Goal: Navigation & Orientation: Understand site structure

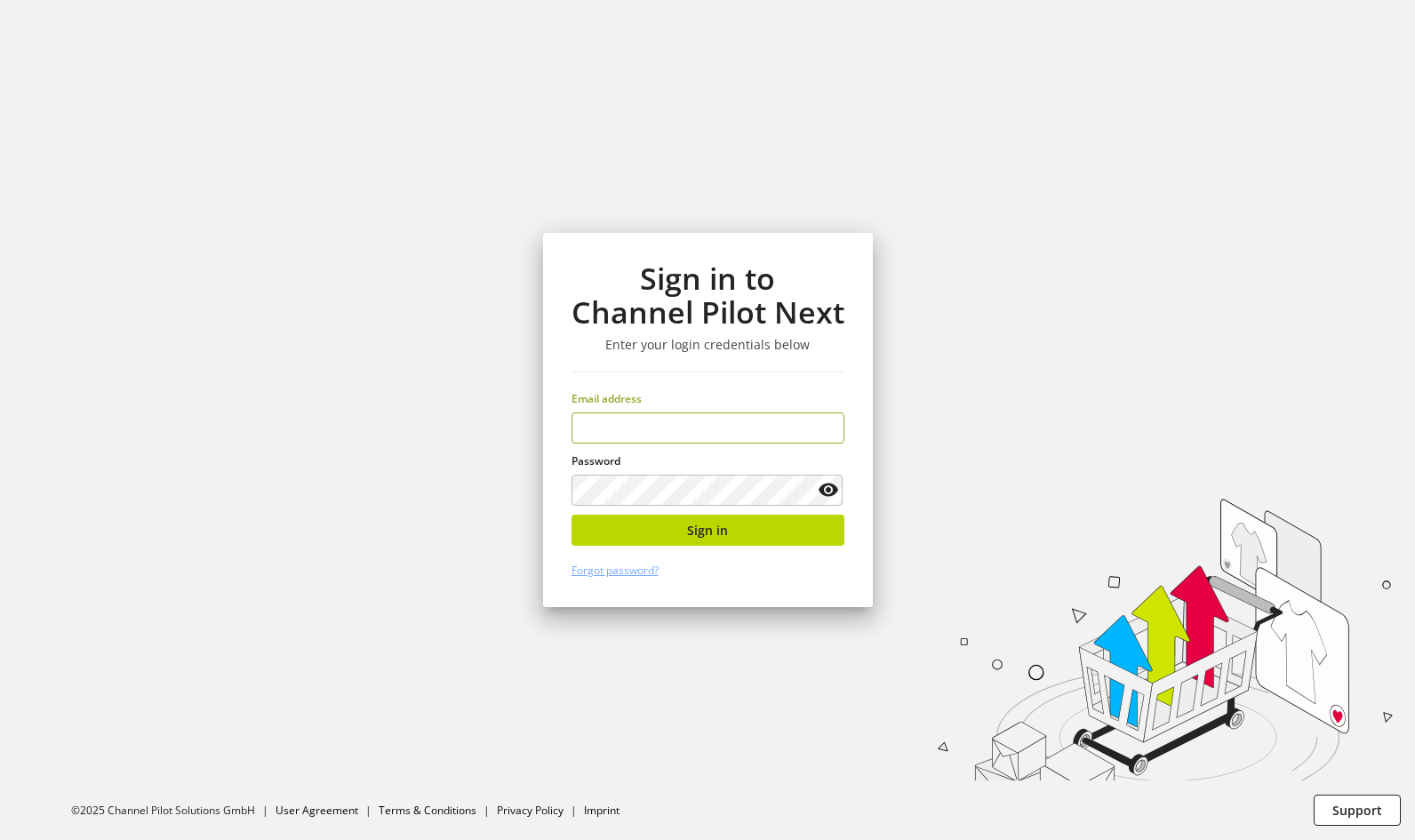
click at [761, 429] on input "email" at bounding box center [707, 427] width 273 height 31
click at [828, 422] on keeper-lock "Open Keeper Popup" at bounding box center [824, 428] width 21 height 21
type input "**********"
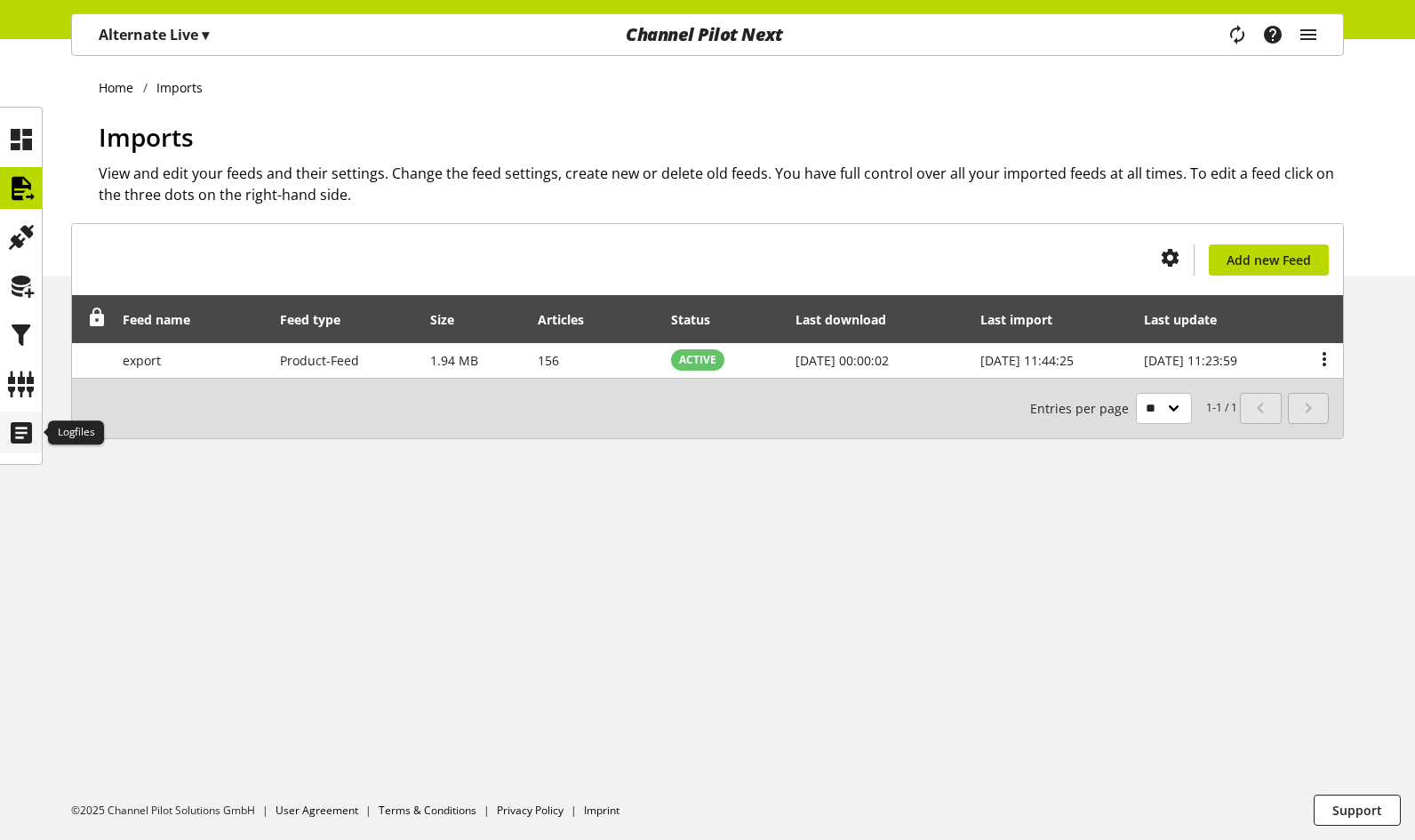
click at [17, 435] on icon at bounding box center [20, 432] width 28 height 36
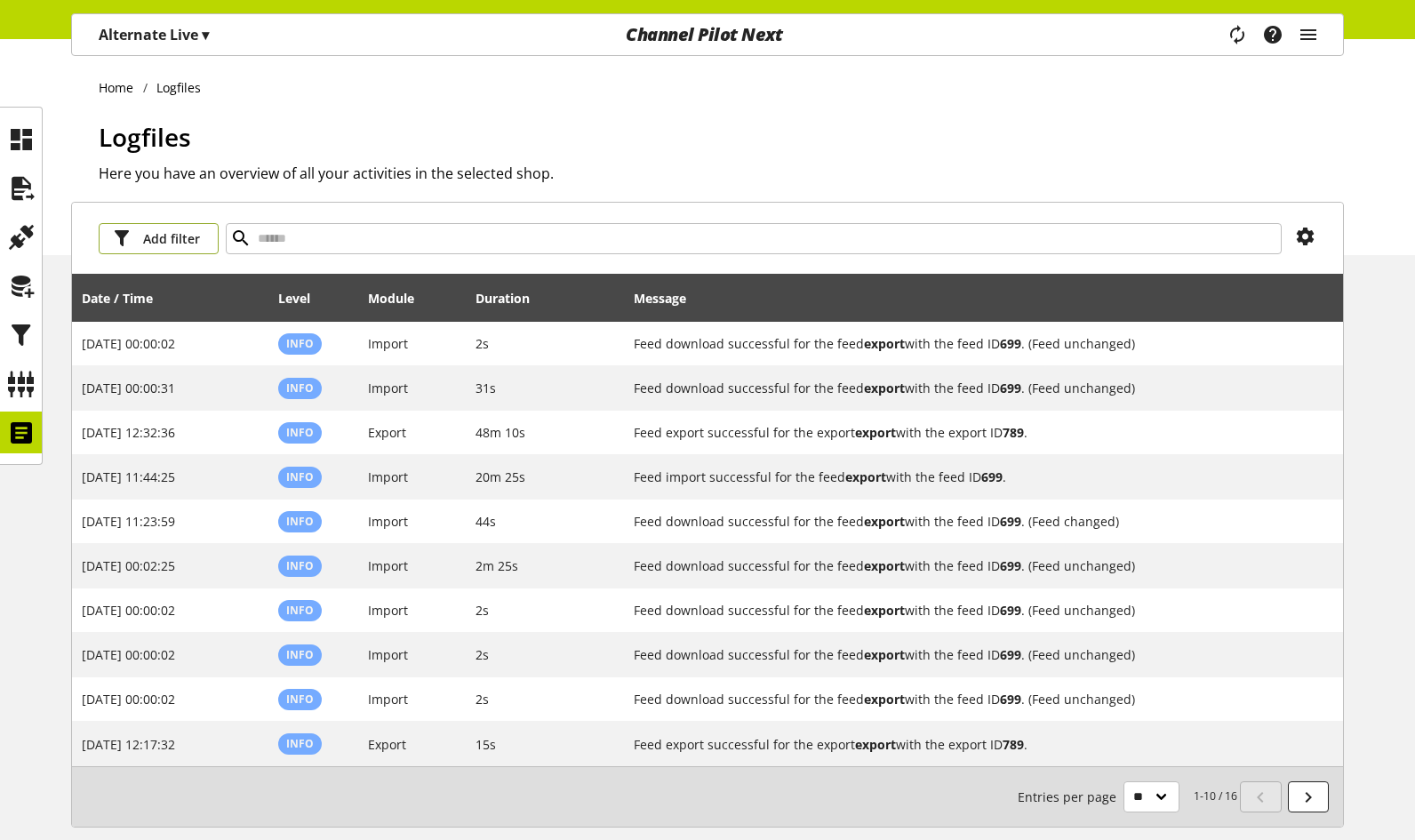
click at [185, 234] on span "Add filter" at bounding box center [171, 238] width 57 height 18
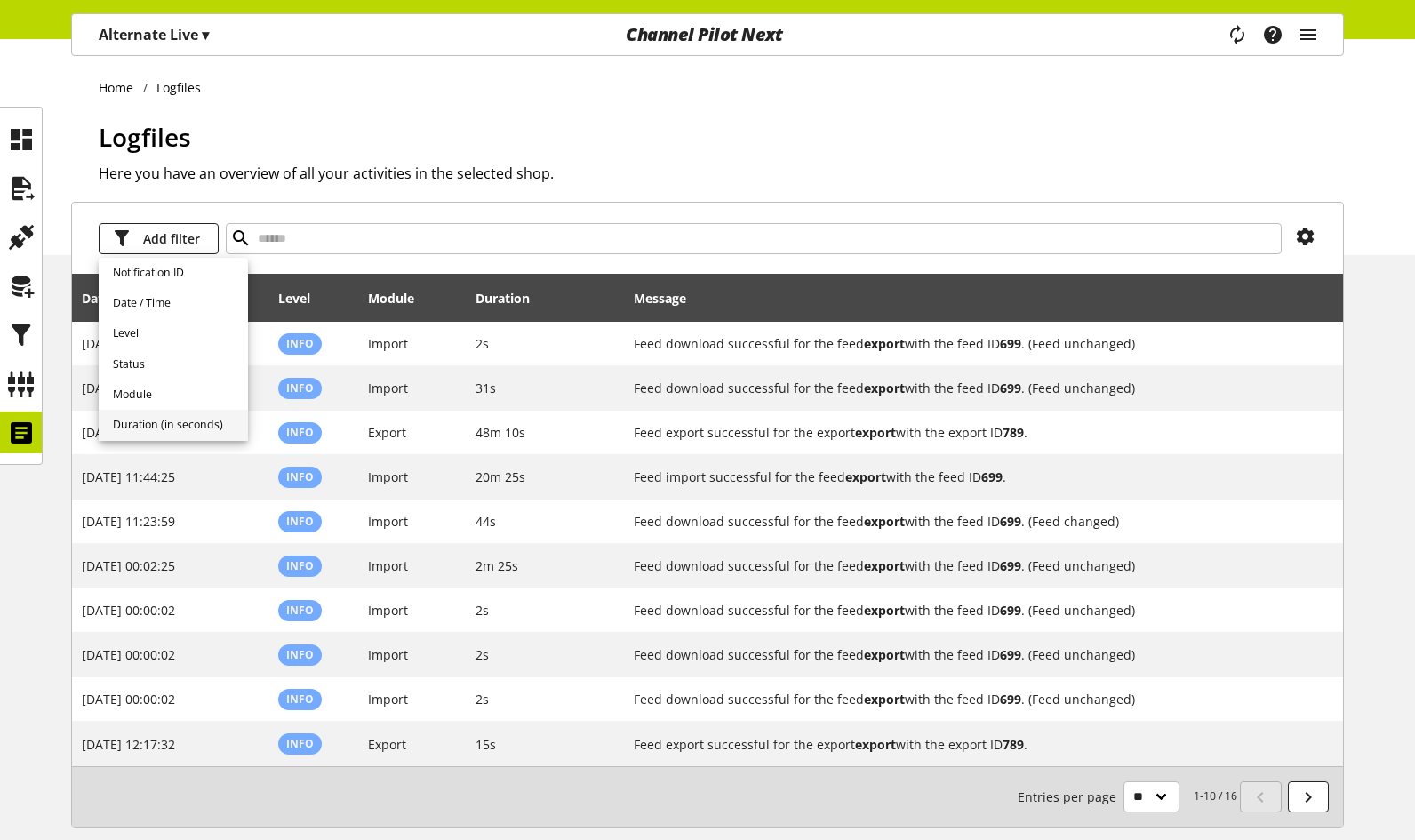
click at [173, 420] on span "Duration (in seconds)" at bounding box center [168, 424] width 110 height 16
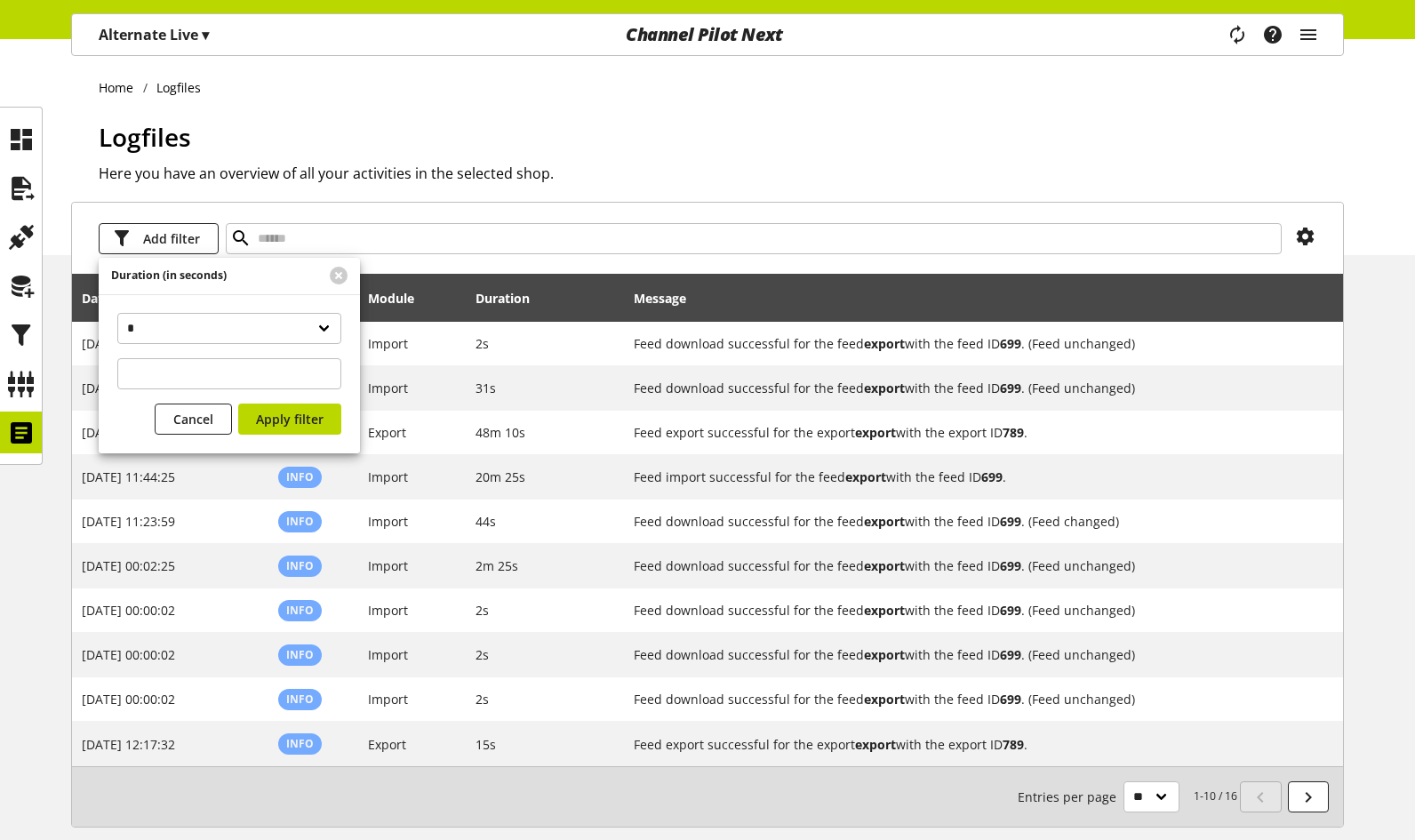
click at [205, 40] on span "▾" at bounding box center [204, 35] width 7 height 19
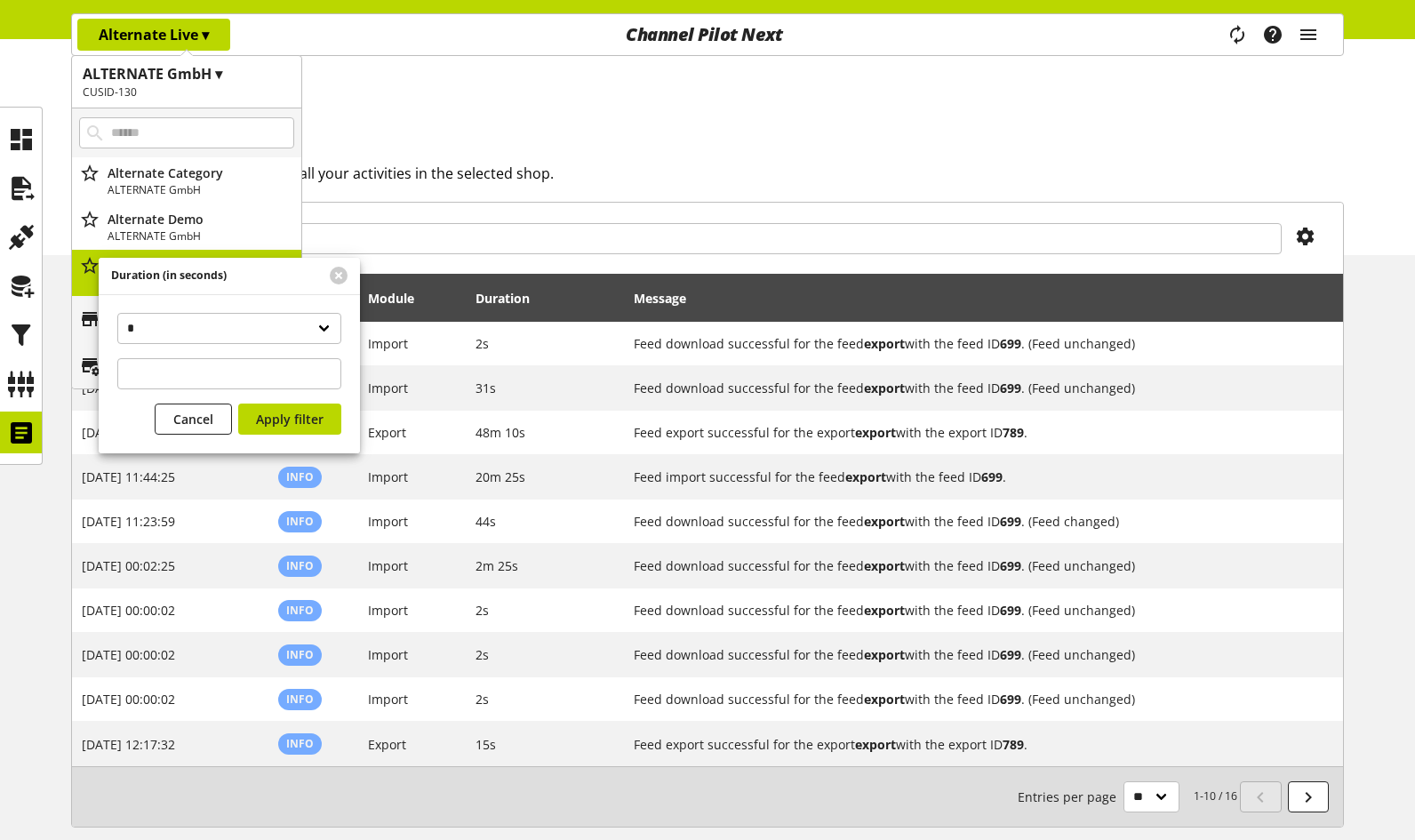
click at [186, 72] on h1 "ALTERNATE GmbH ▾" at bounding box center [187, 73] width 208 height 21
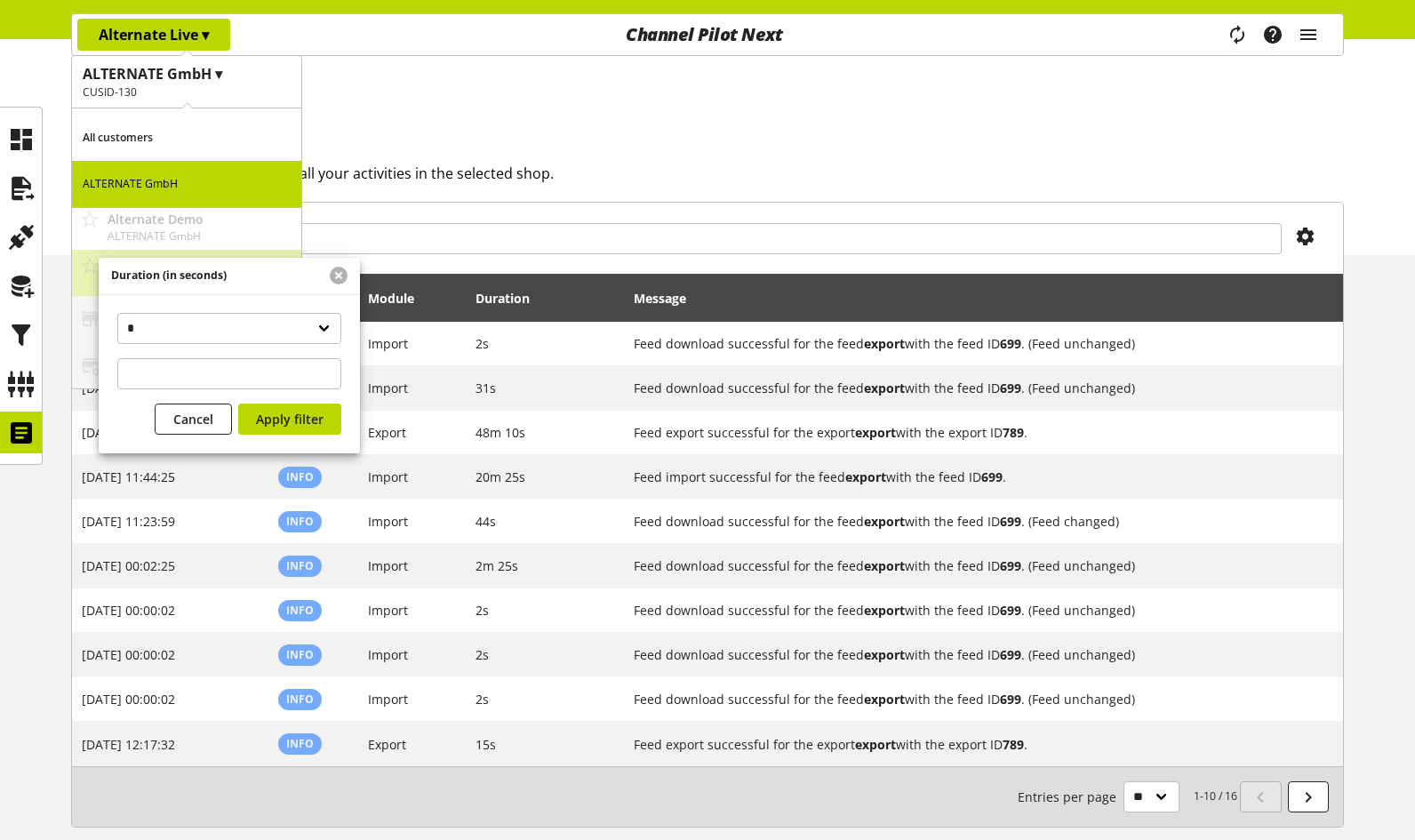
click at [341, 281] on button at bounding box center [339, 275] width 17 height 17
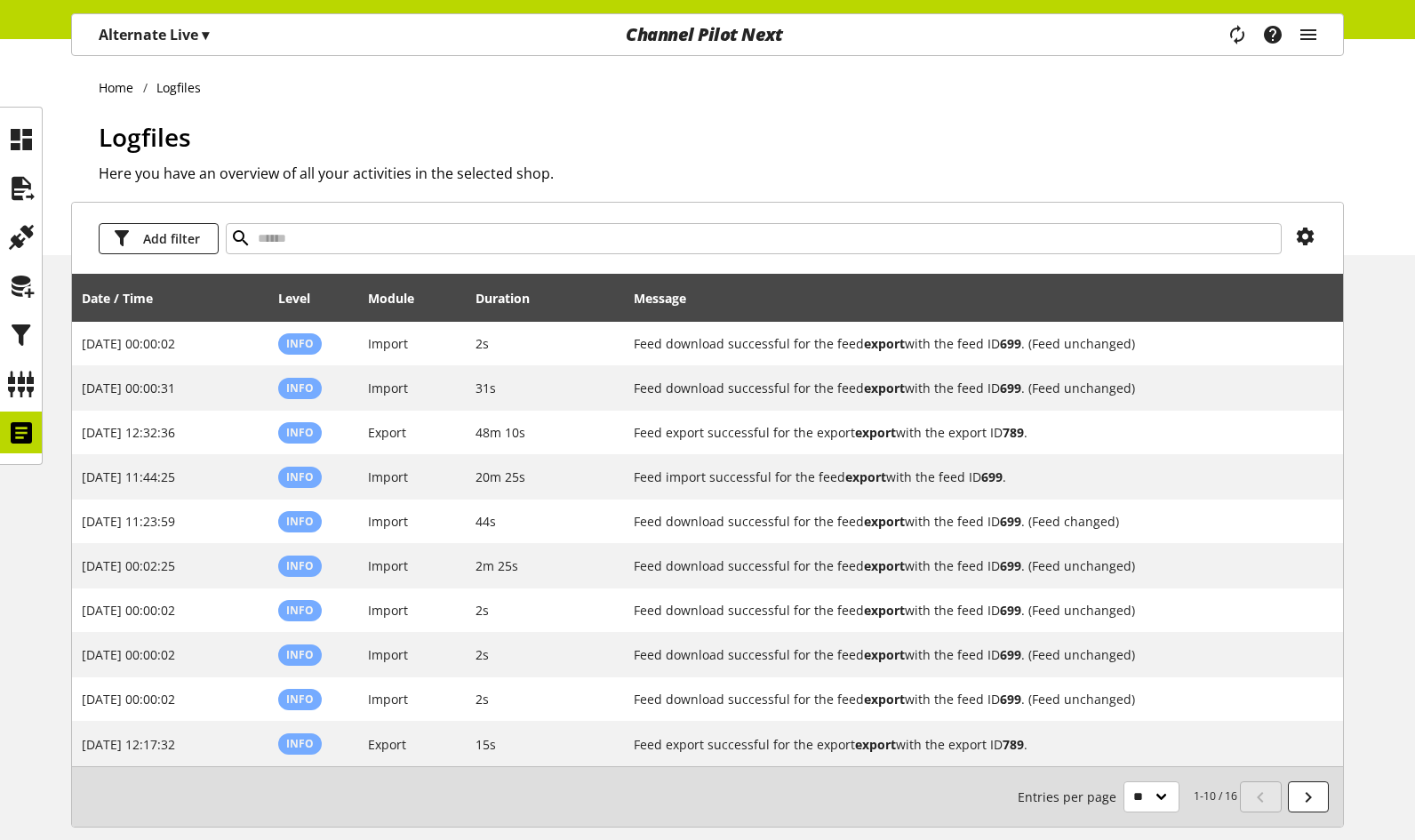
click at [208, 38] on span "▾" at bounding box center [204, 35] width 7 height 19
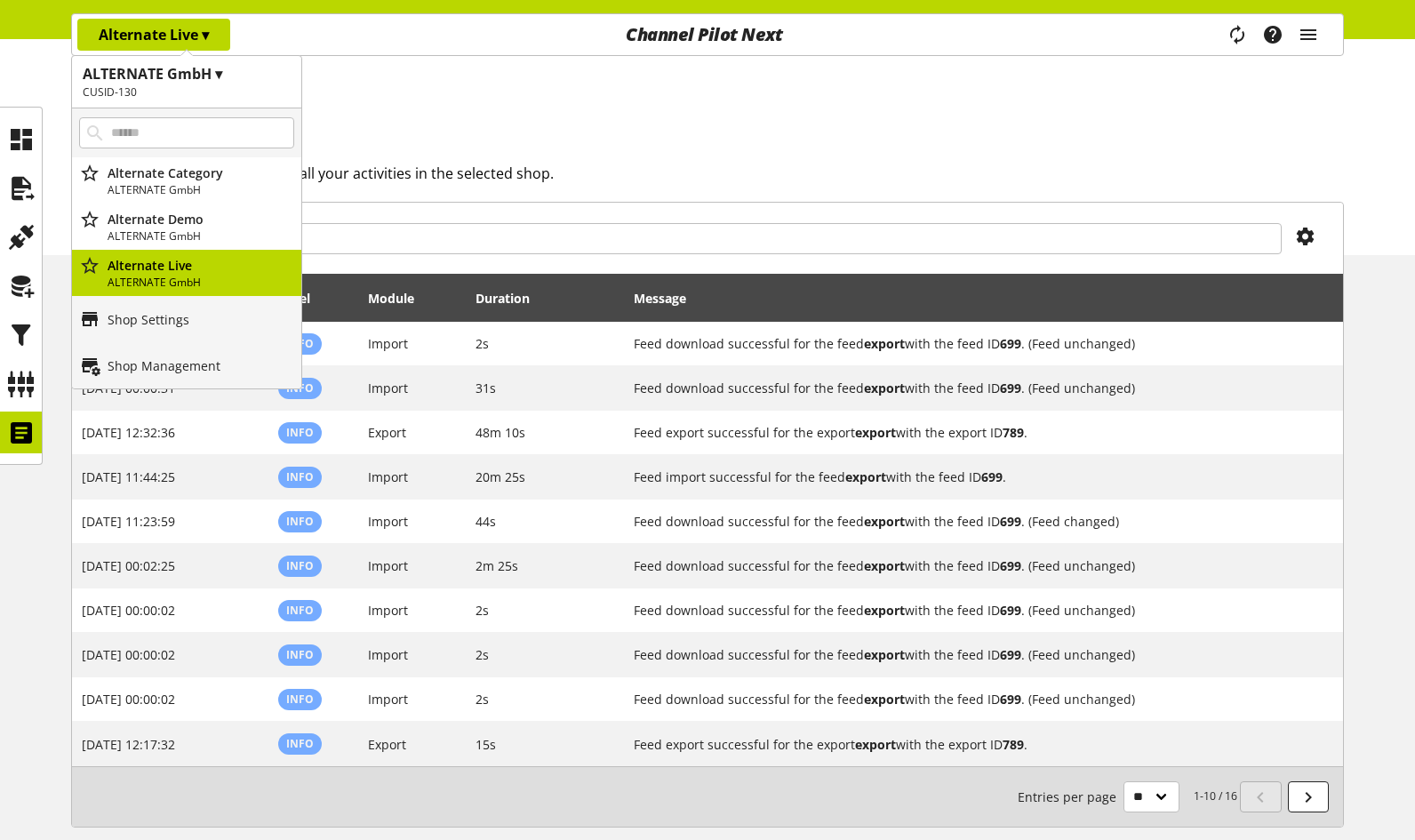
click at [208, 80] on h1 "ALTERNATE GmbH ▾" at bounding box center [187, 73] width 208 height 21
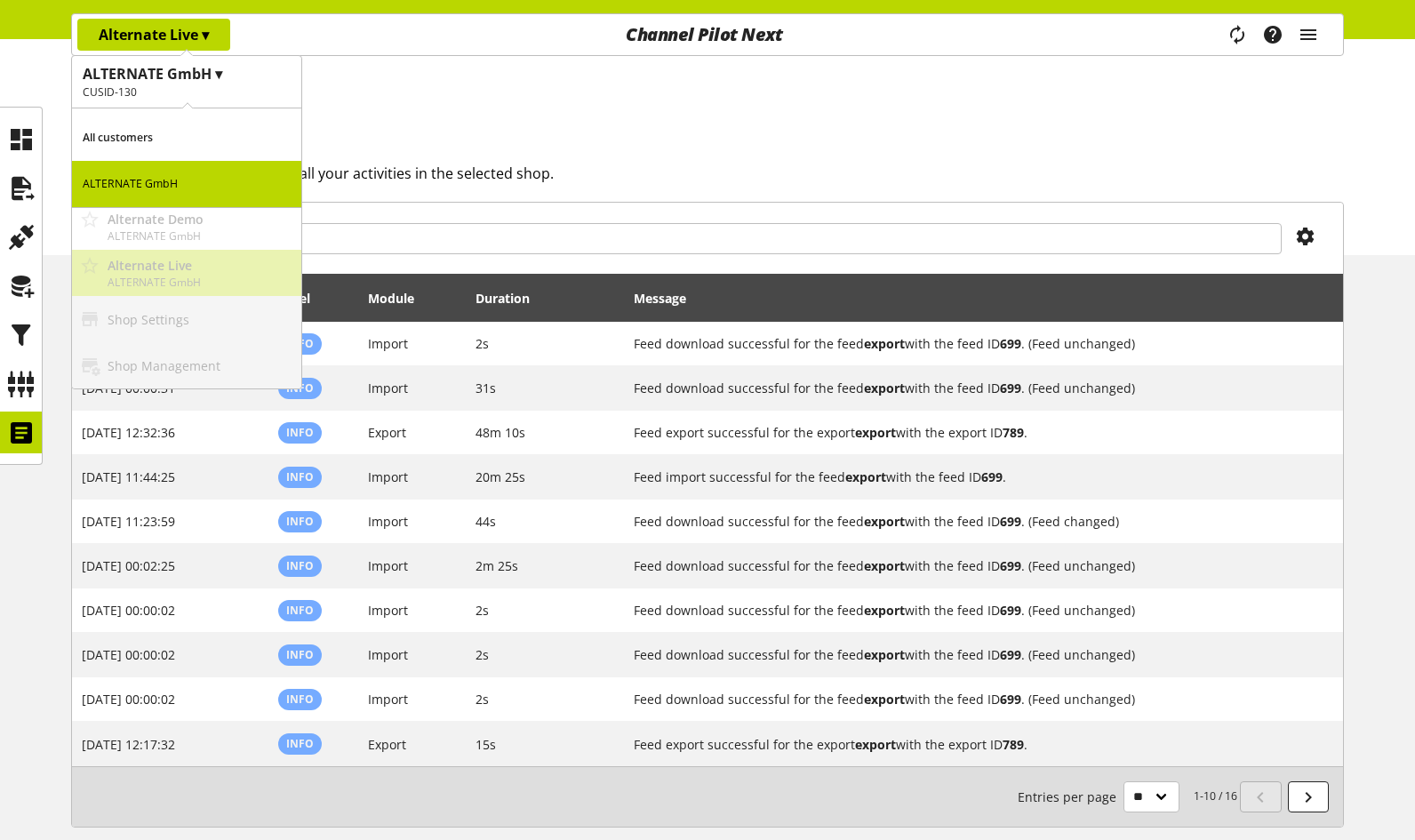
click at [181, 133] on p "All customers" at bounding box center [187, 138] width 230 height 46
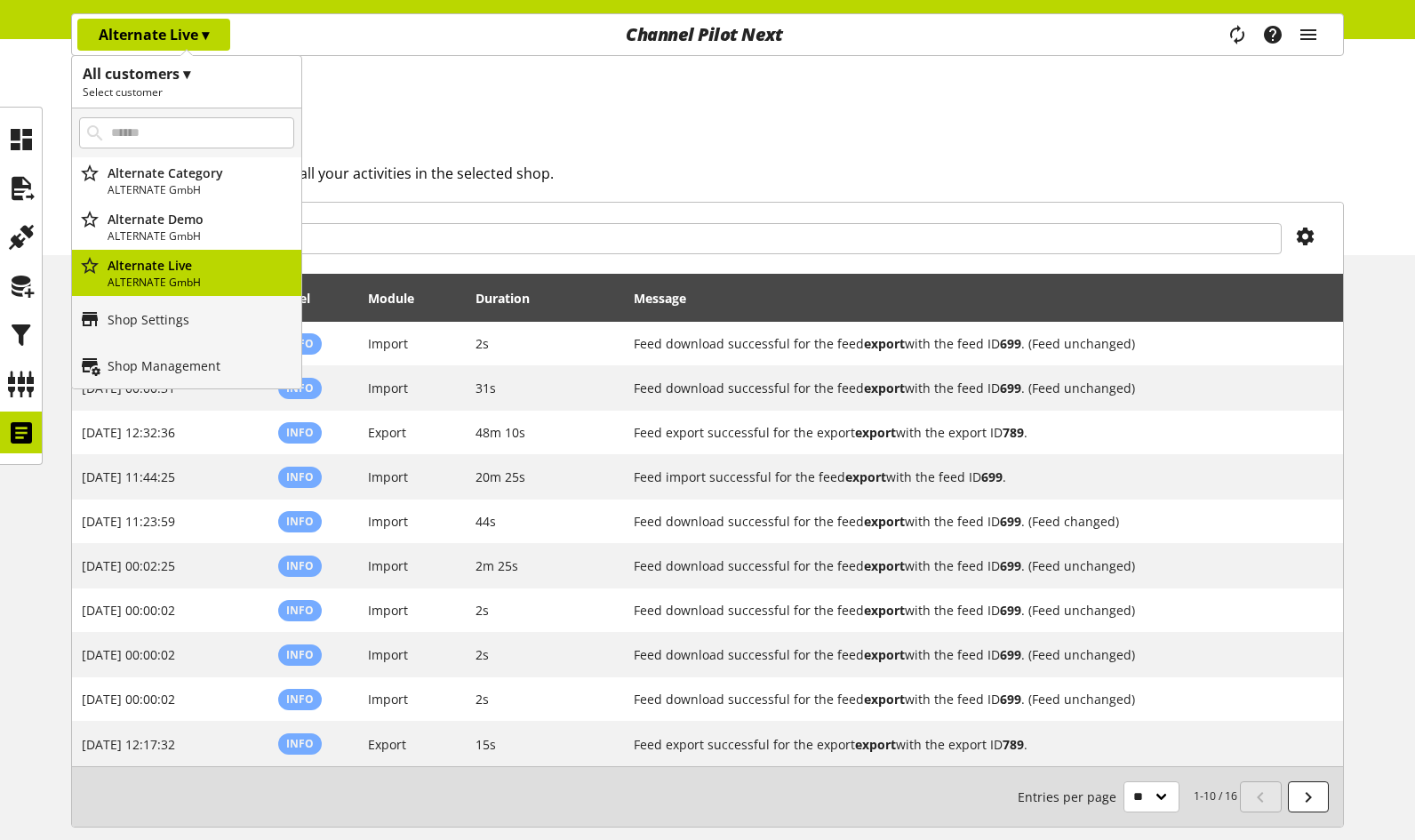
click at [175, 82] on h1 "All customers ▾" at bounding box center [187, 73] width 208 height 21
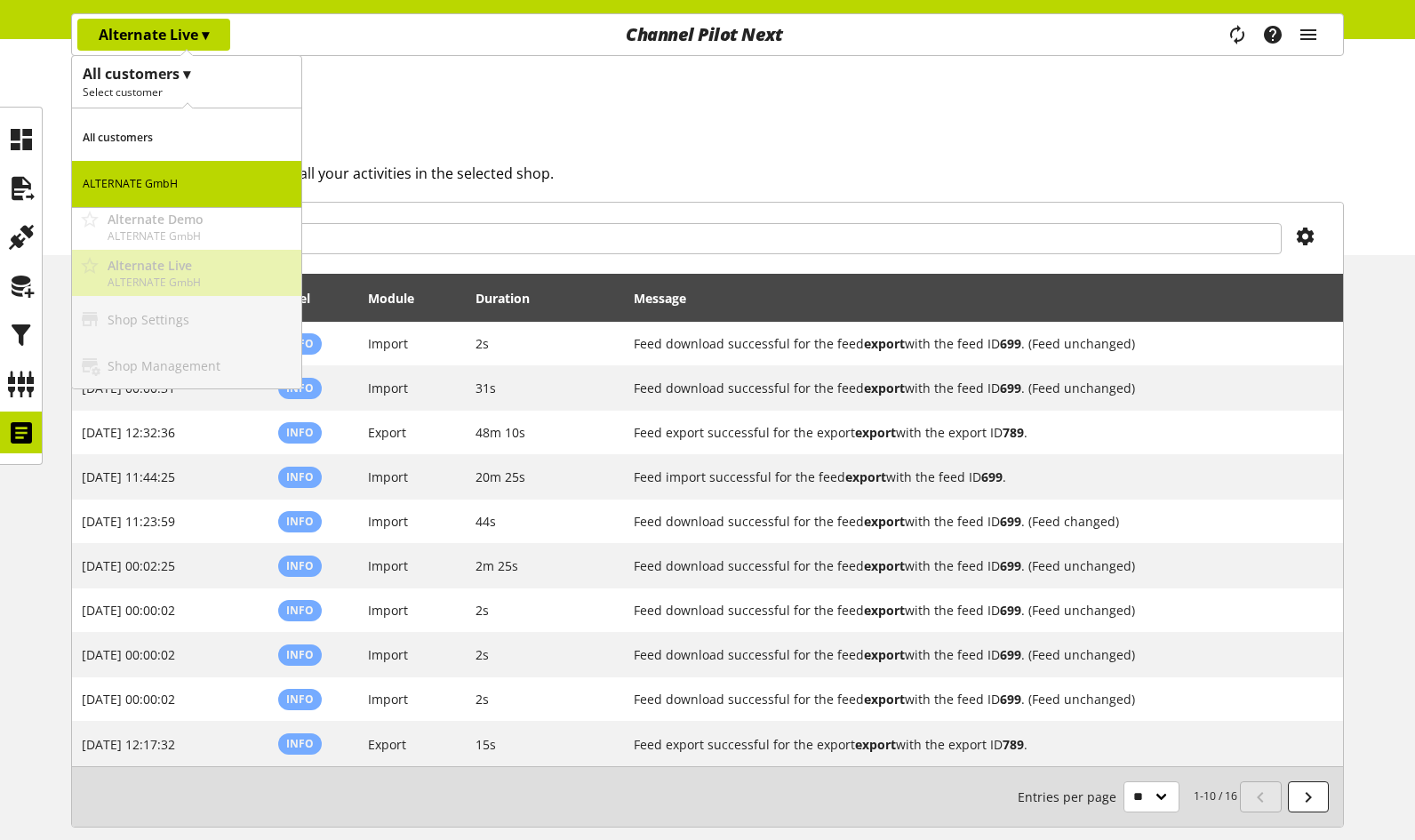
click at [168, 128] on p "All customers" at bounding box center [187, 138] width 230 height 46
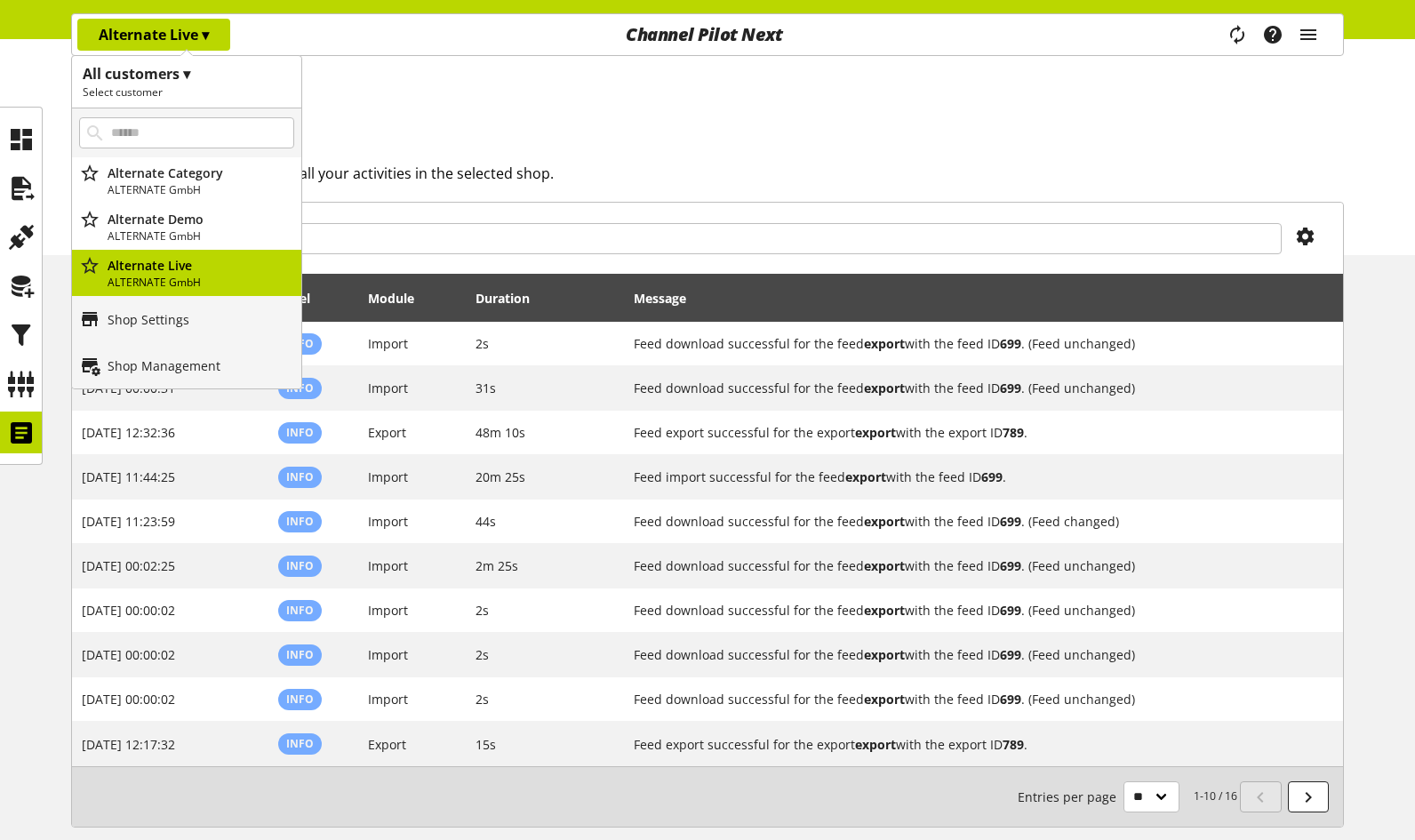
click at [176, 75] on h1 "All customers ▾" at bounding box center [187, 73] width 208 height 21
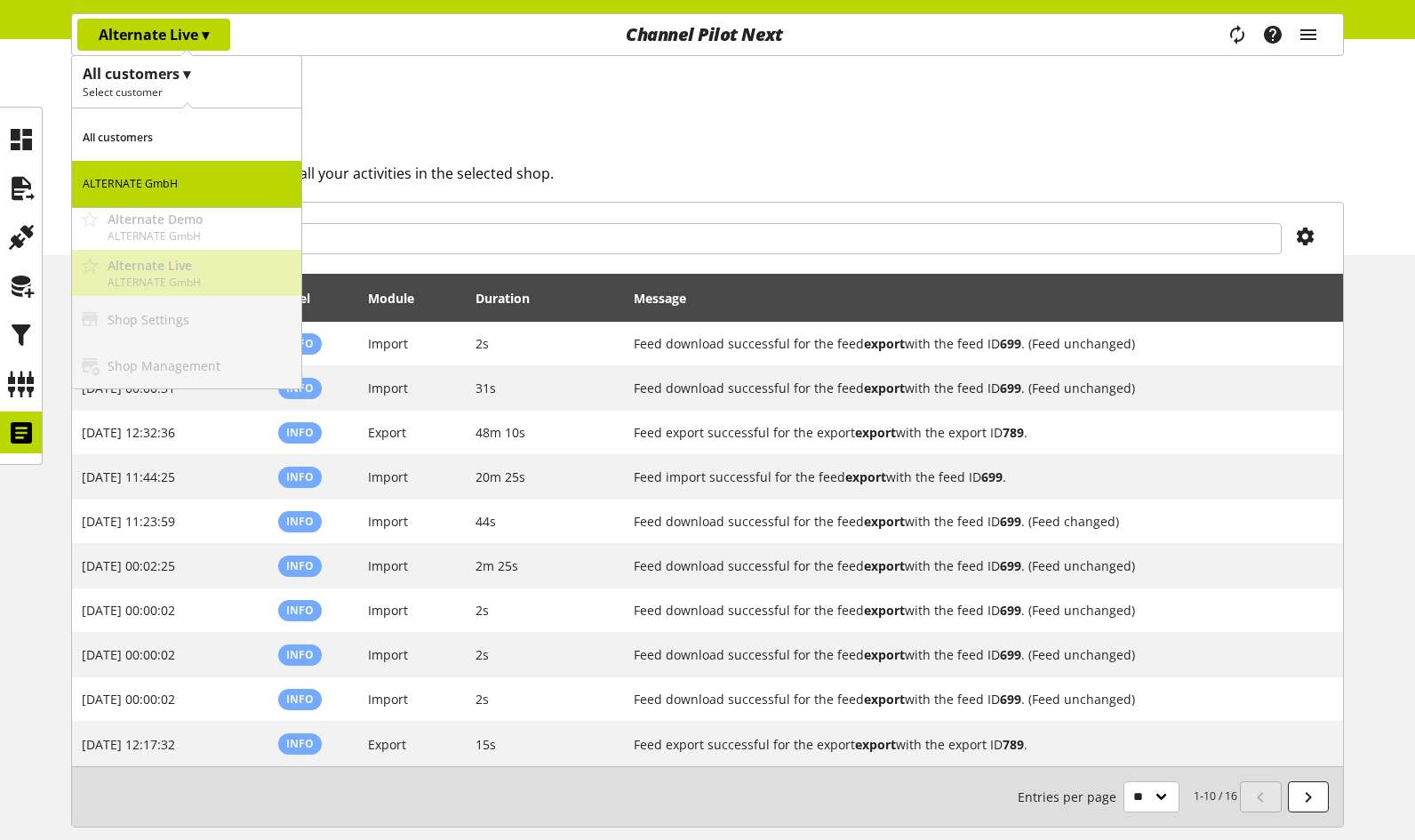
click at [198, 38] on p "Alternate Live ▾" at bounding box center [153, 35] width 110 height 21
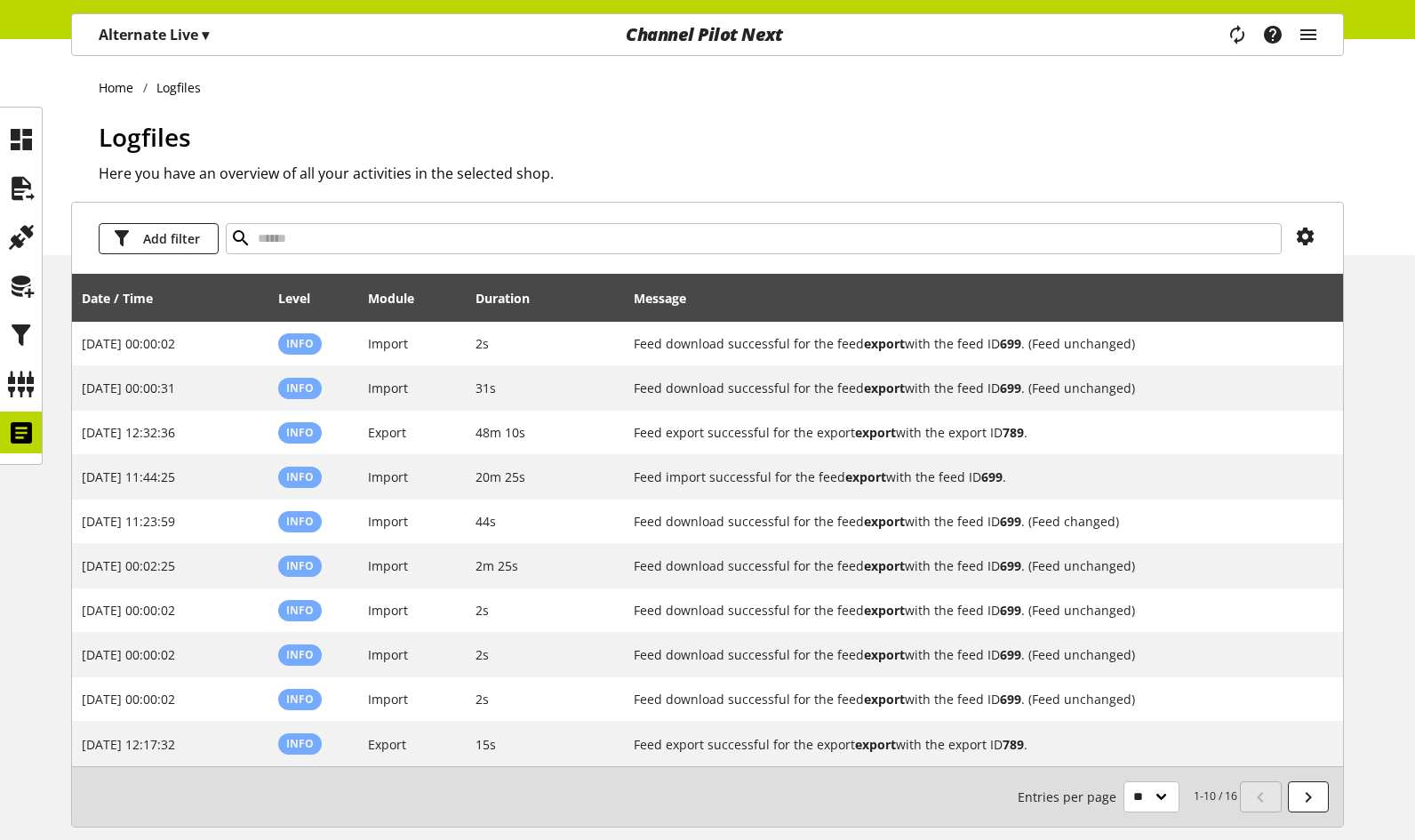
click at [204, 34] on span "▾" at bounding box center [204, 35] width 7 height 19
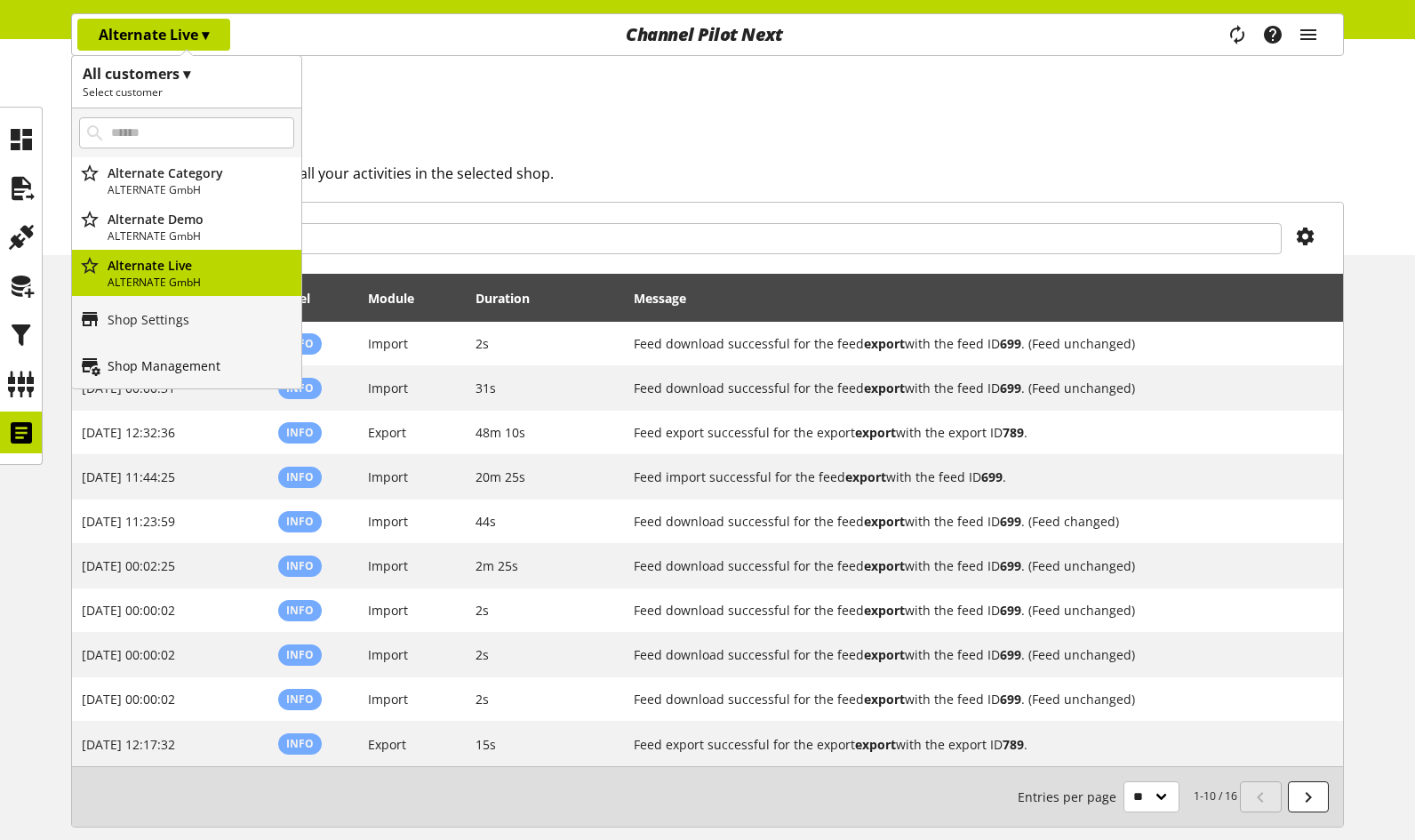
click at [206, 363] on p "Shop Management" at bounding box center [163, 365] width 113 height 18
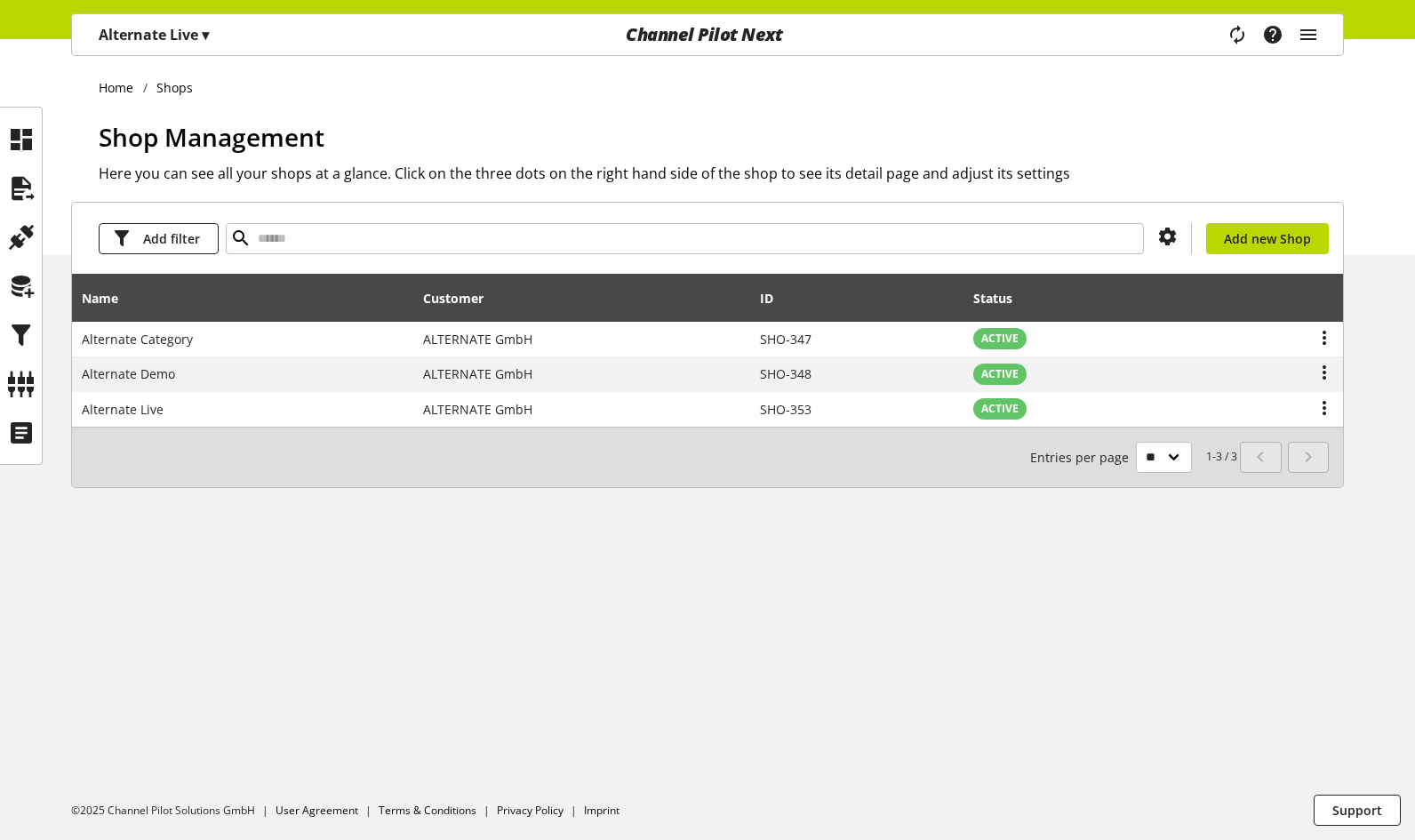
click at [204, 33] on span "▾" at bounding box center [204, 35] width 7 height 19
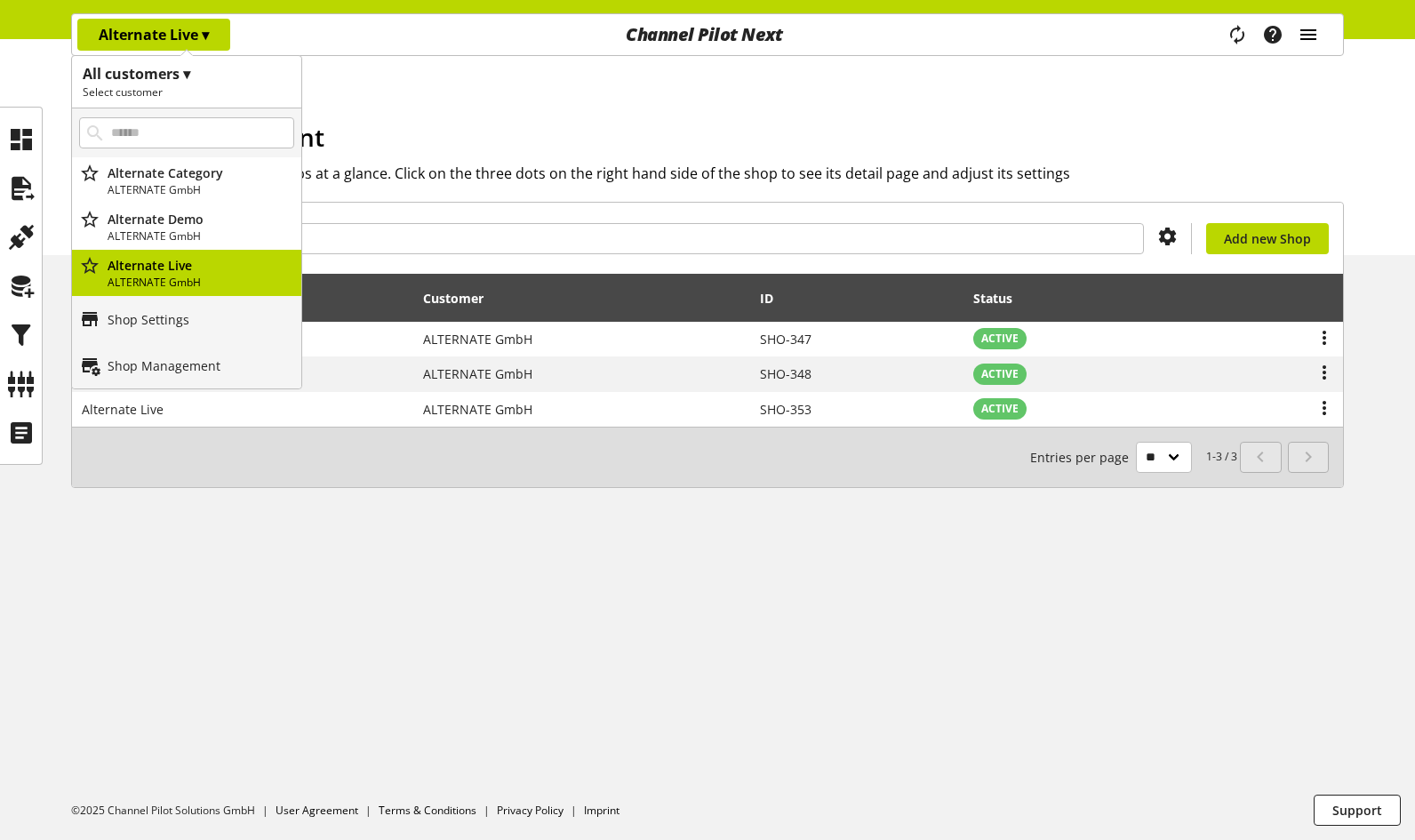
click at [1310, 35] on icon "main navigation" at bounding box center [1308, 34] width 21 height 32
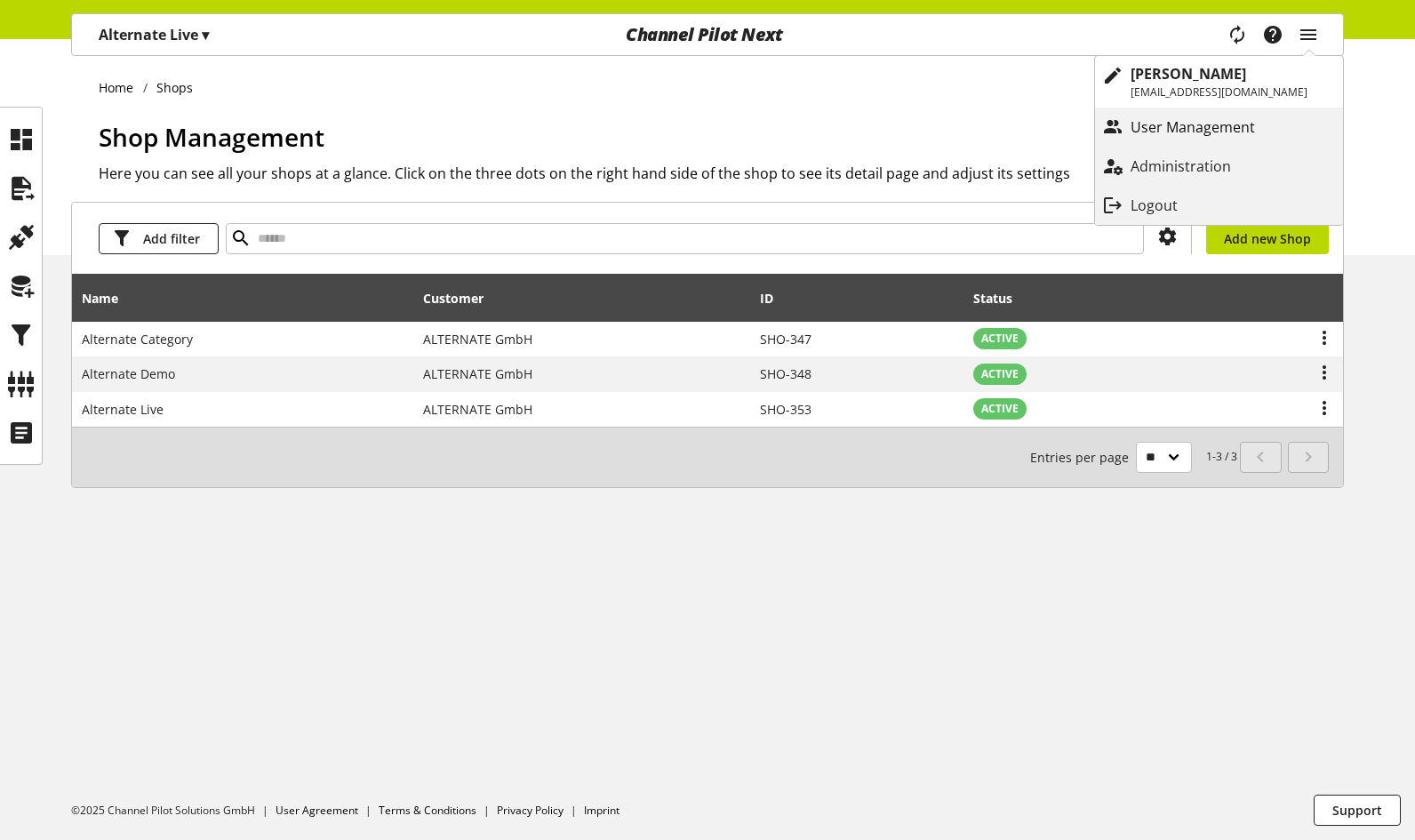
click at [1224, 133] on p "User Management" at bounding box center [1211, 127] width 160 height 21
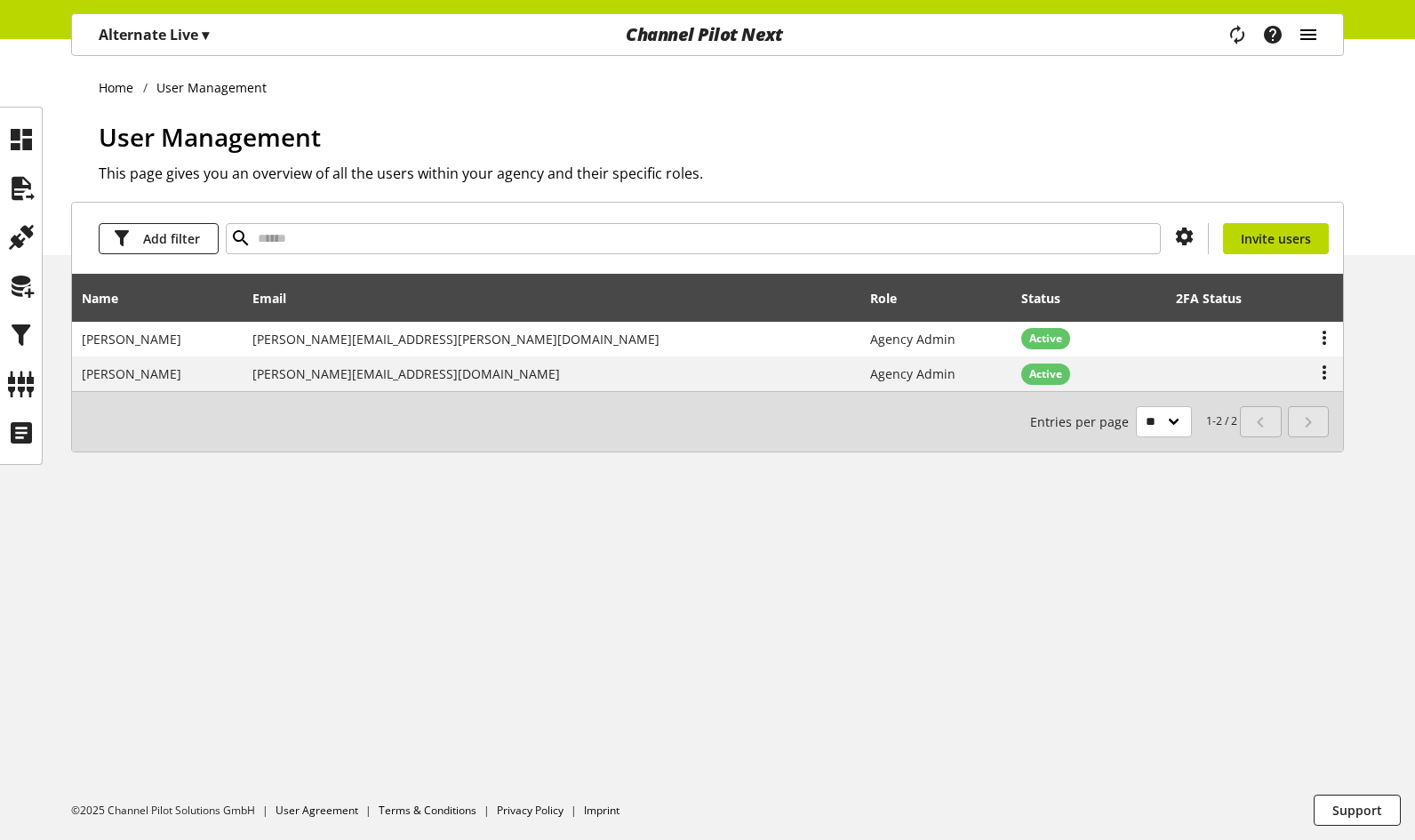
click at [1314, 29] on icon "main navigation" at bounding box center [1308, 34] width 21 height 32
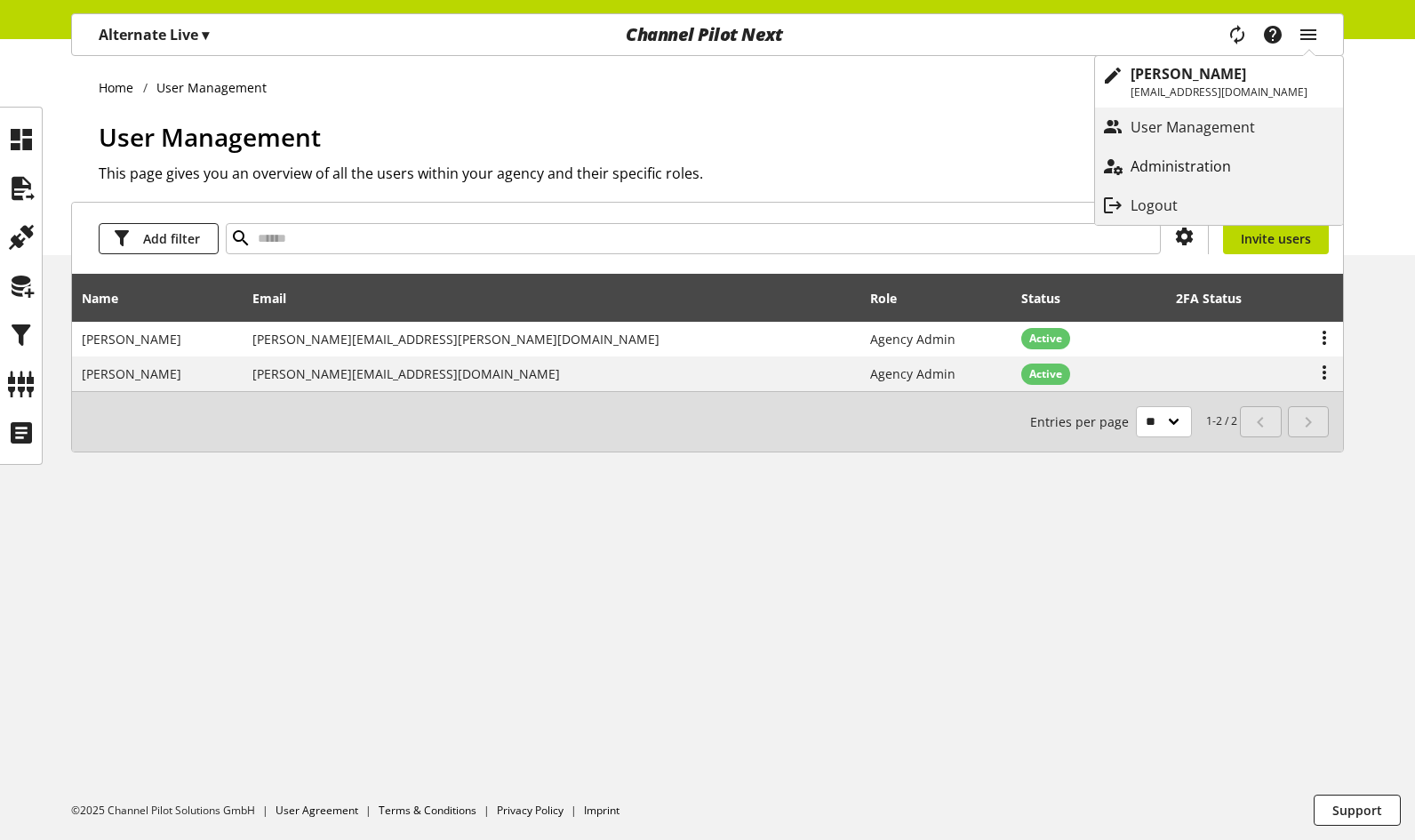
click at [1227, 163] on p "Administration" at bounding box center [1198, 166] width 136 height 21
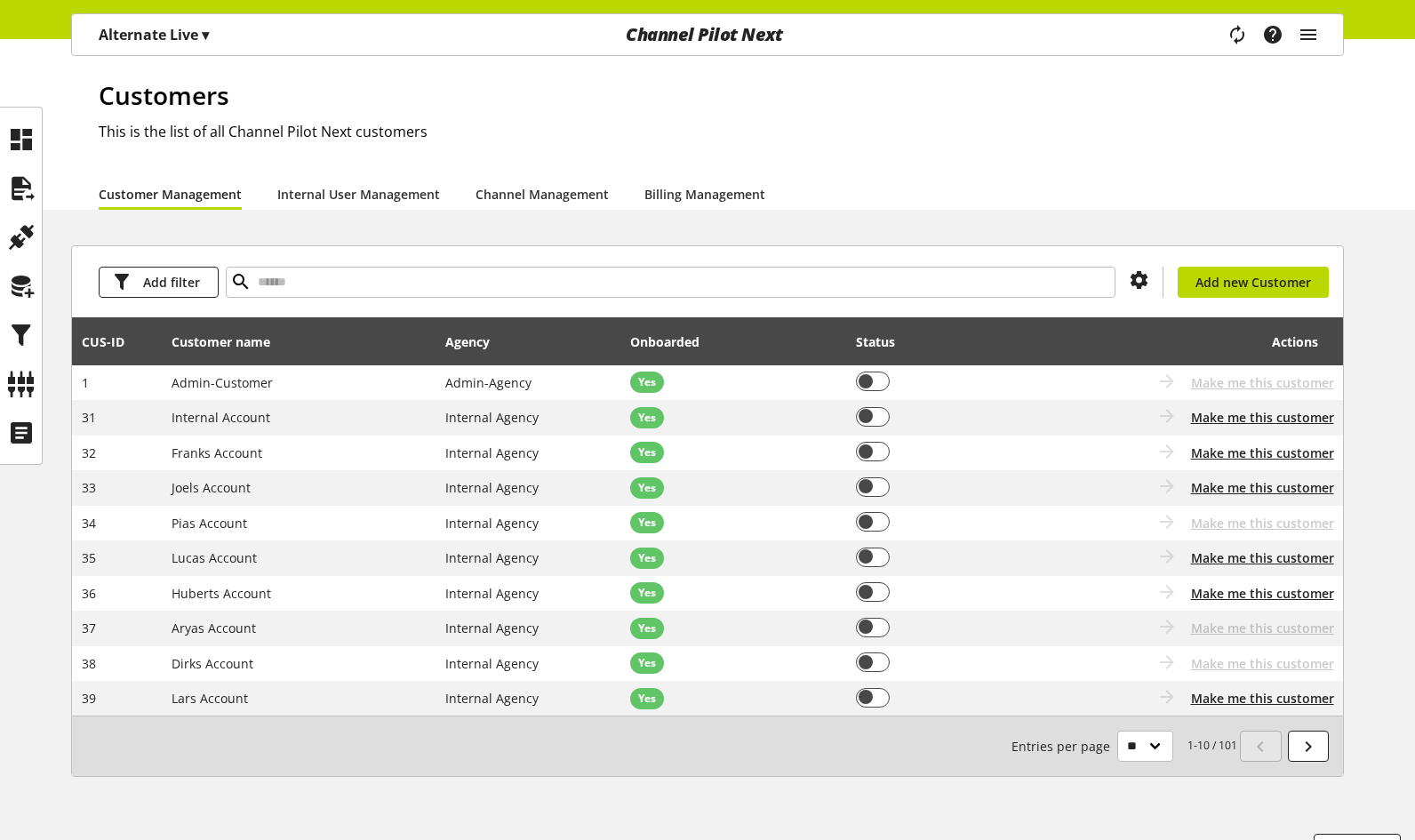
scroll to position [81, 0]
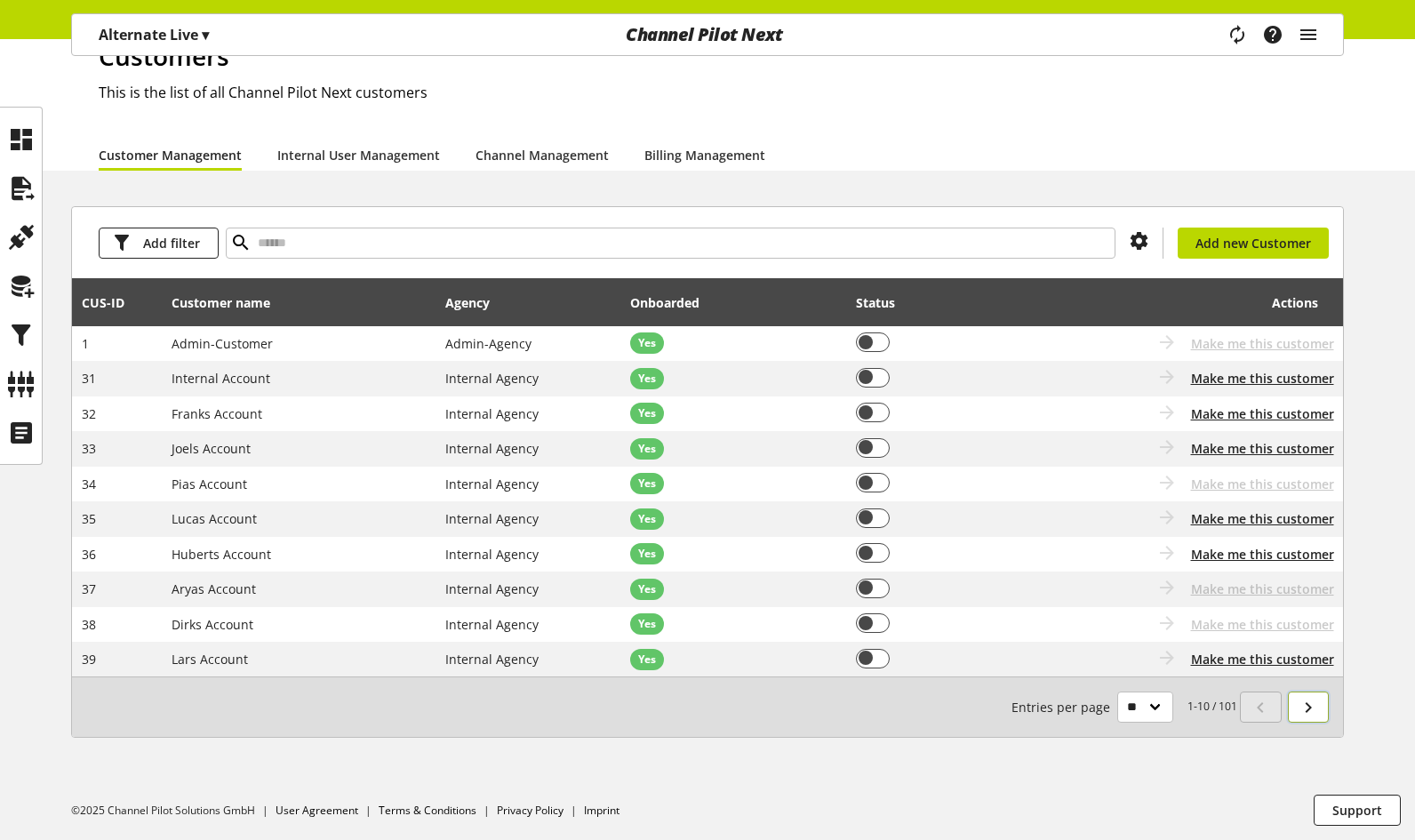
click at [1307, 704] on icon at bounding box center [1308, 707] width 21 height 32
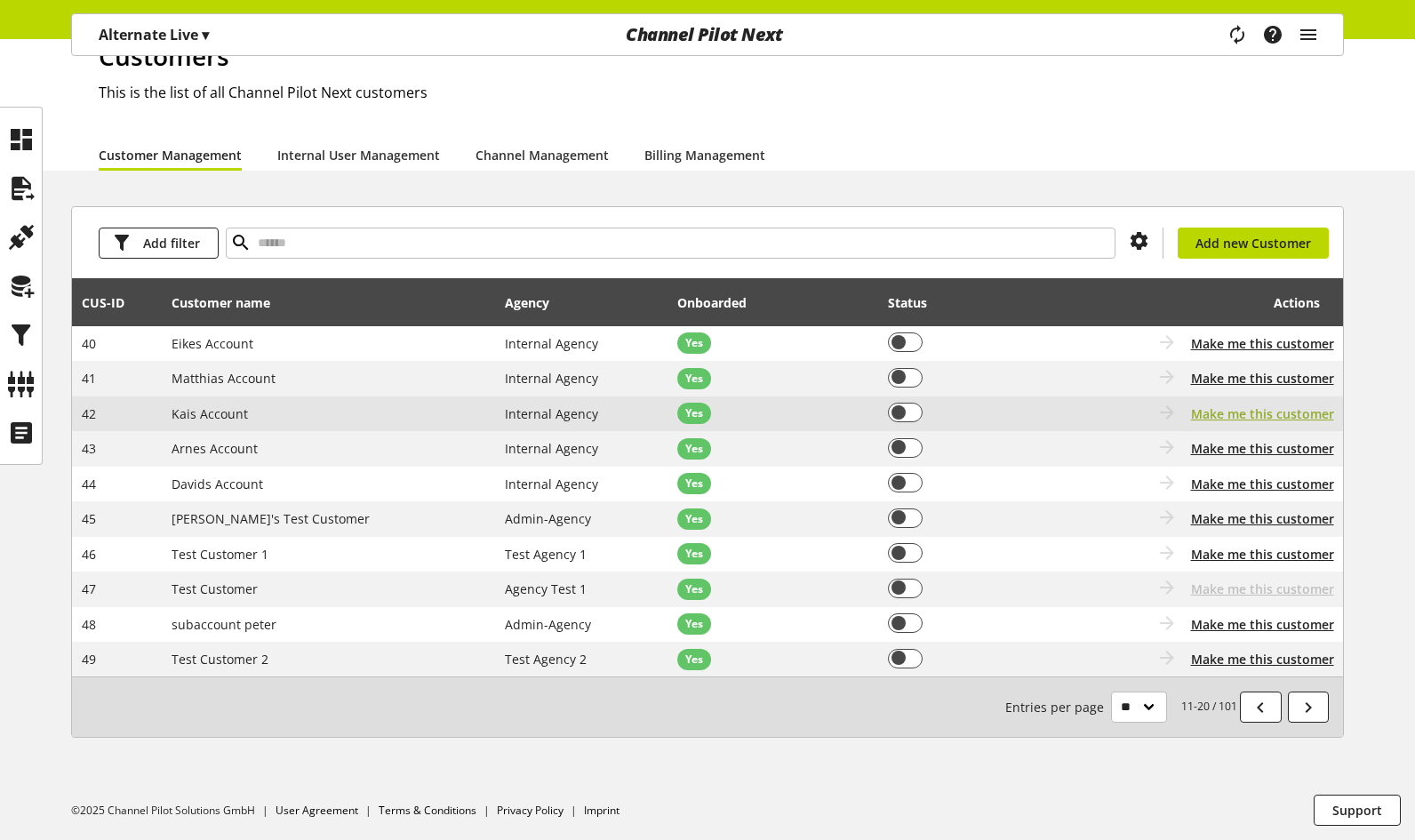
click at [1235, 415] on span "Make me this customer" at bounding box center [1262, 413] width 143 height 18
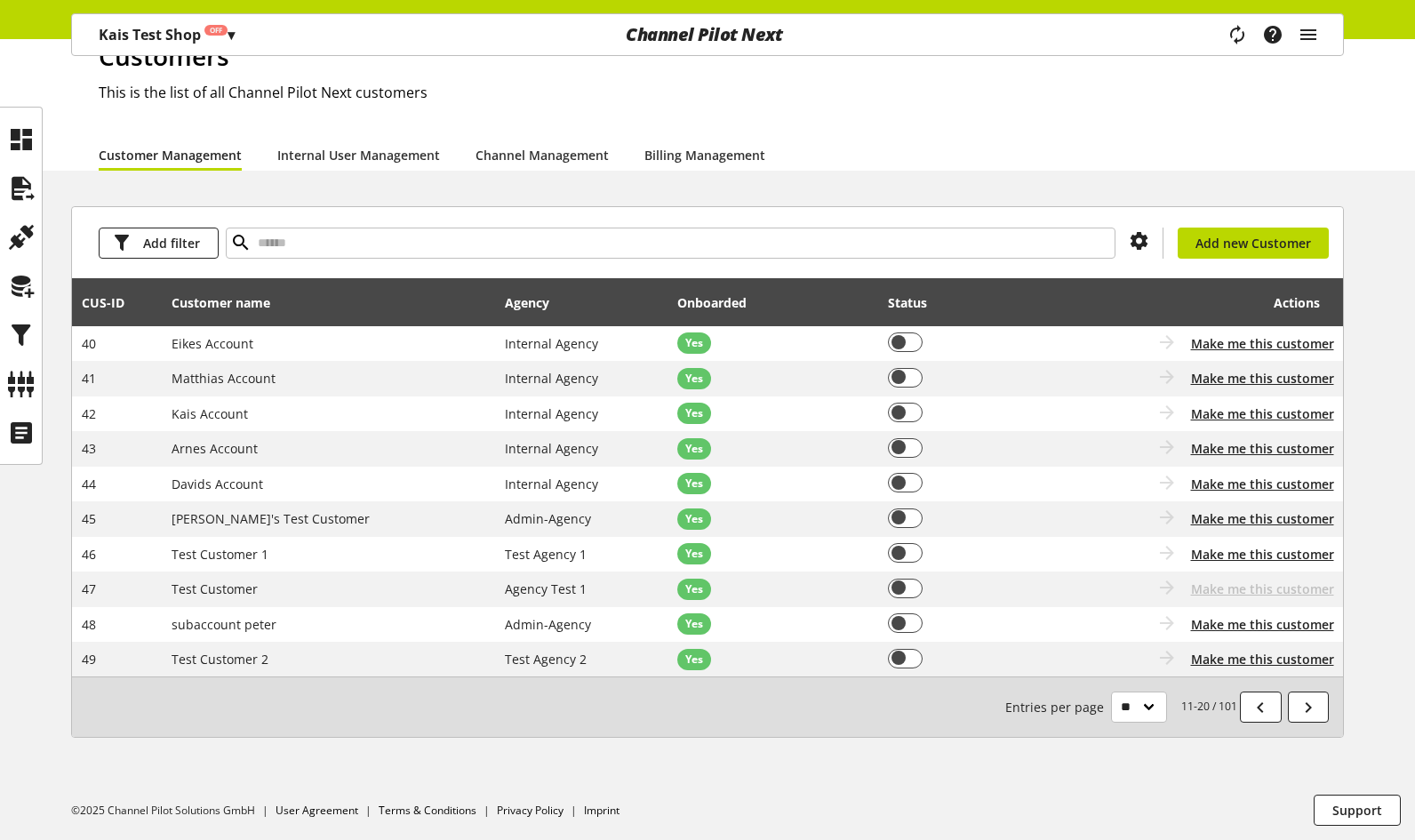
click at [234, 28] on span "▾" at bounding box center [231, 35] width 7 height 19
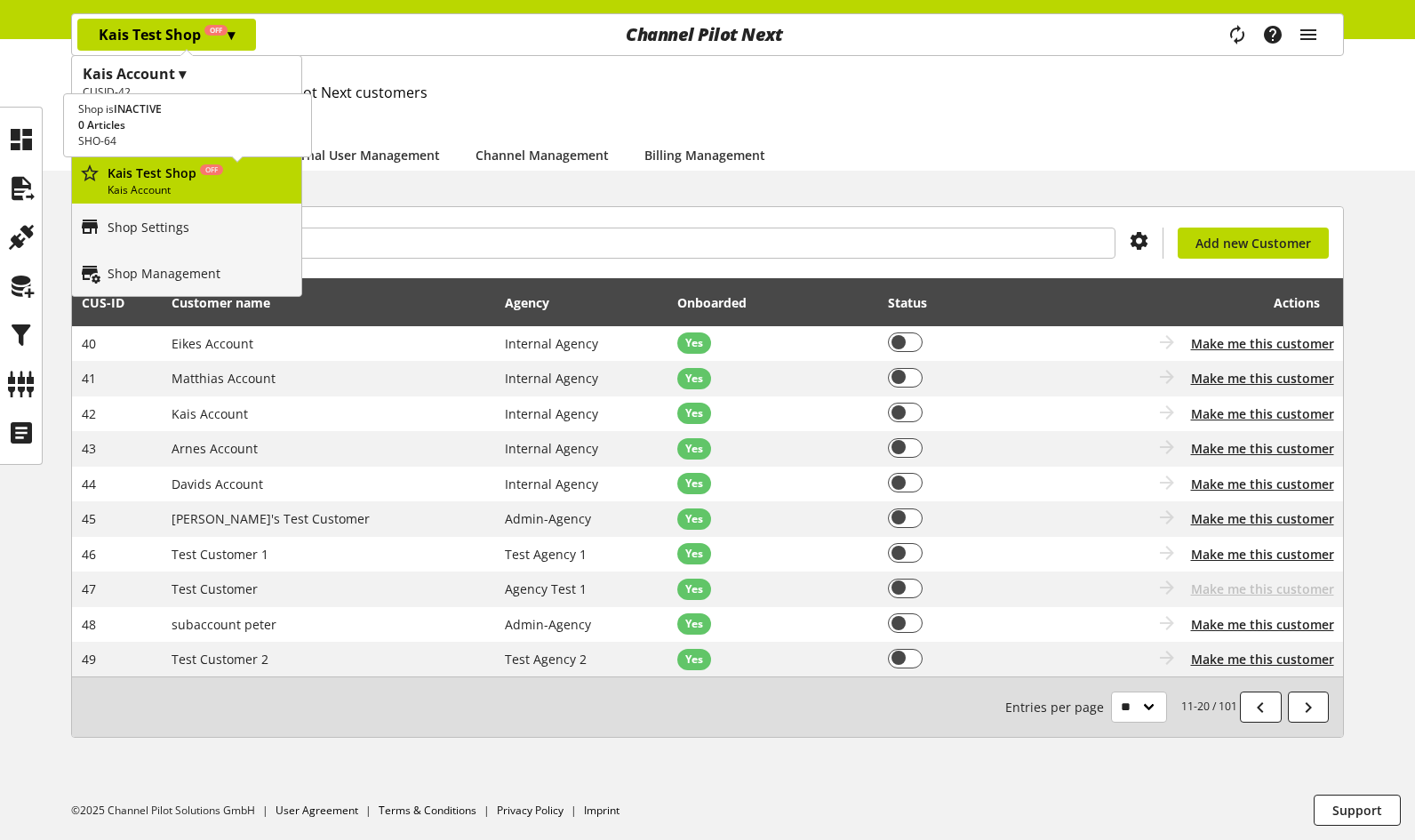
click at [158, 174] on p "Kais Test Shop Off" at bounding box center [200, 173] width 186 height 18
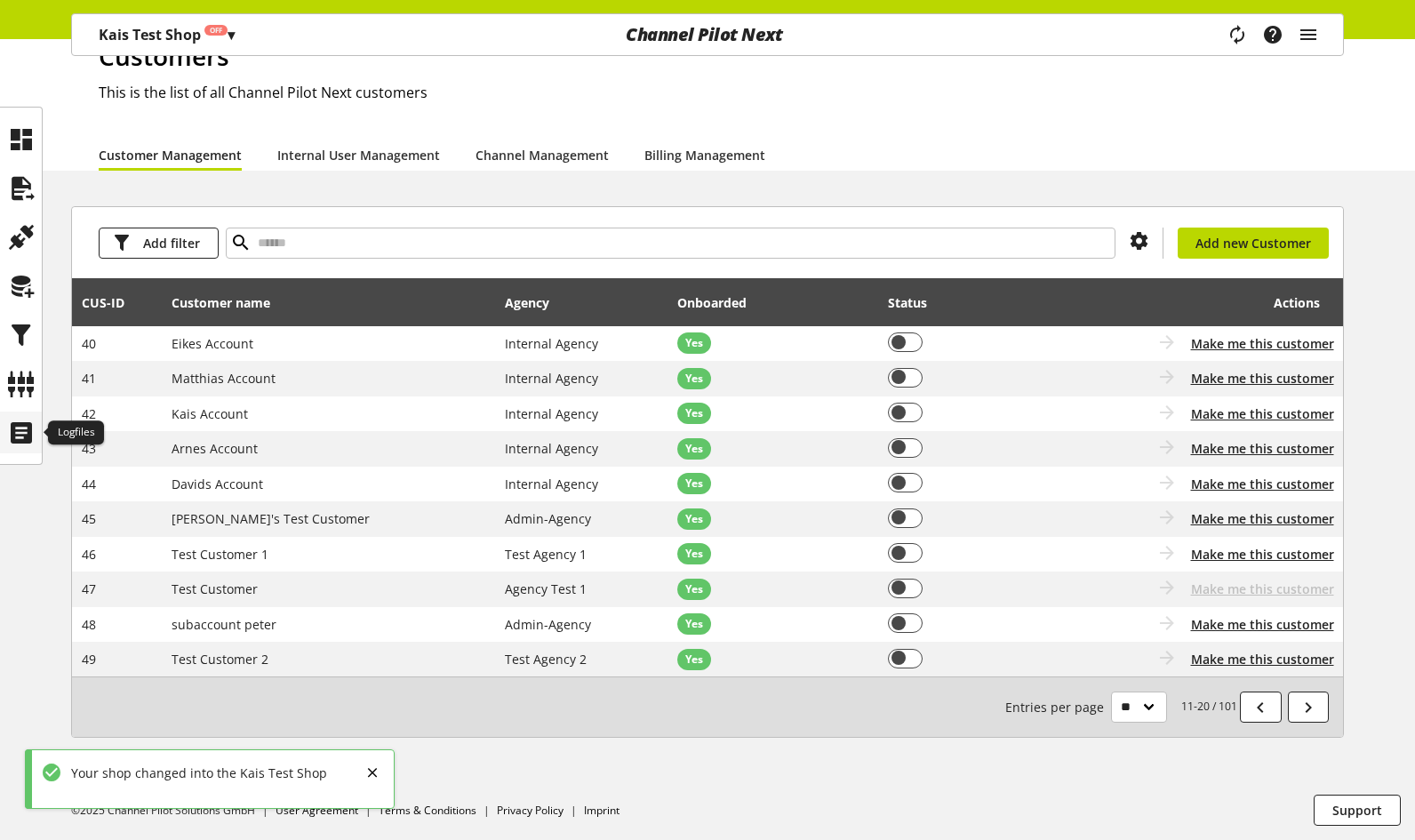
click at [20, 434] on icon at bounding box center [20, 432] width 28 height 36
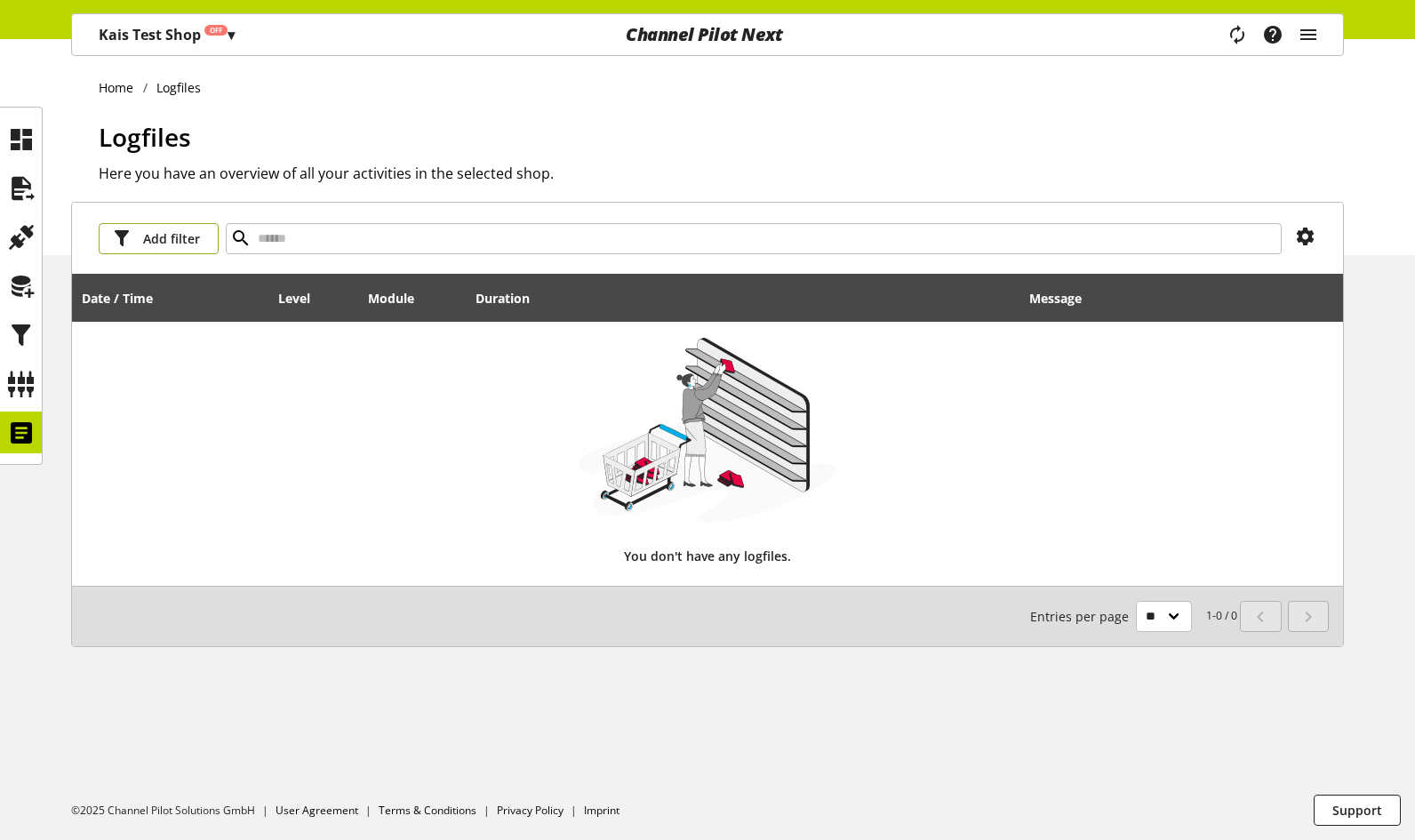
click at [172, 235] on span "Add filter" at bounding box center [171, 238] width 57 height 18
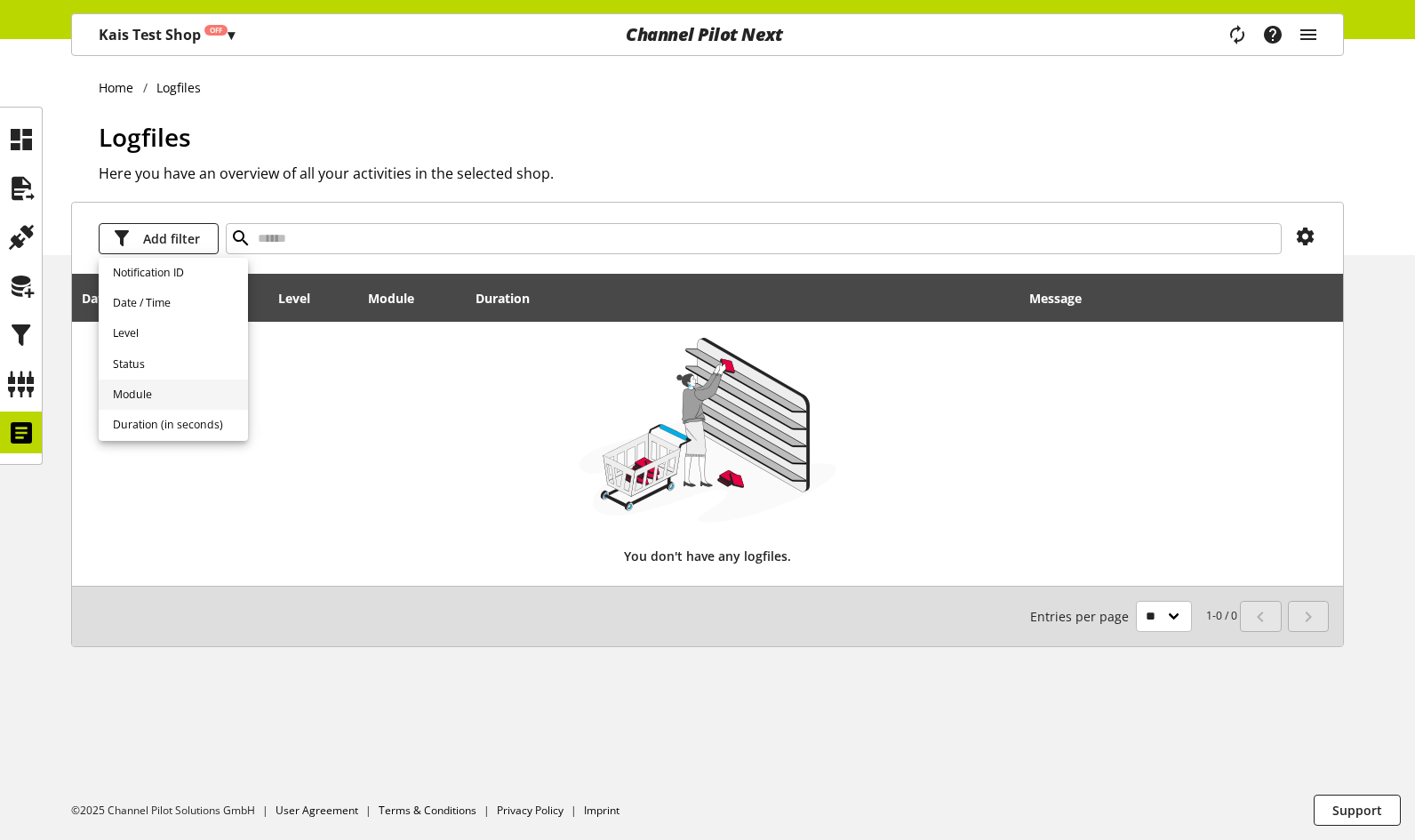
click at [177, 388] on link "Module" at bounding box center [173, 393] width 150 height 30
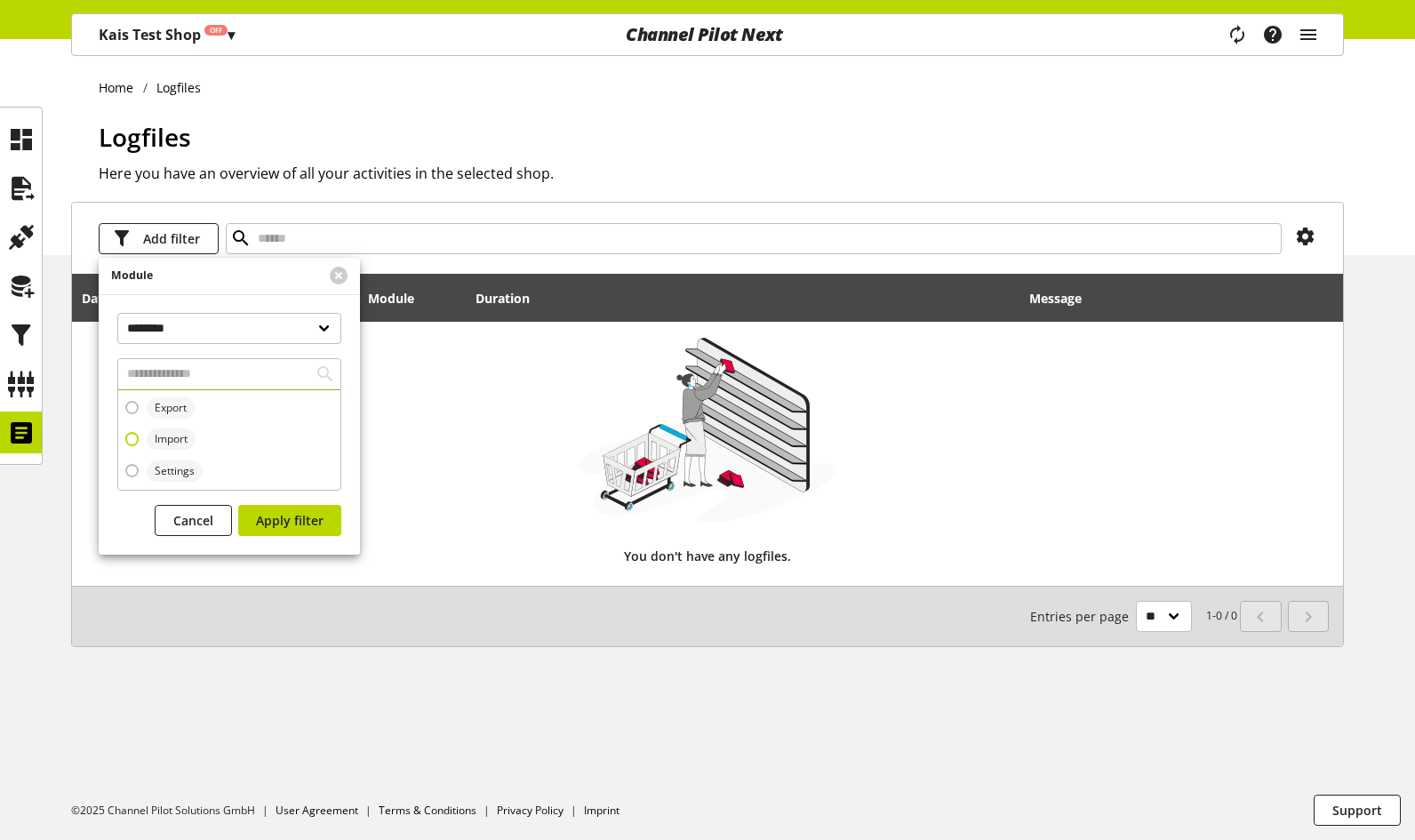
click at [134, 437] on span at bounding box center [132, 439] width 14 height 14
click at [278, 522] on span "Apply filter" at bounding box center [289, 520] width 68 height 18
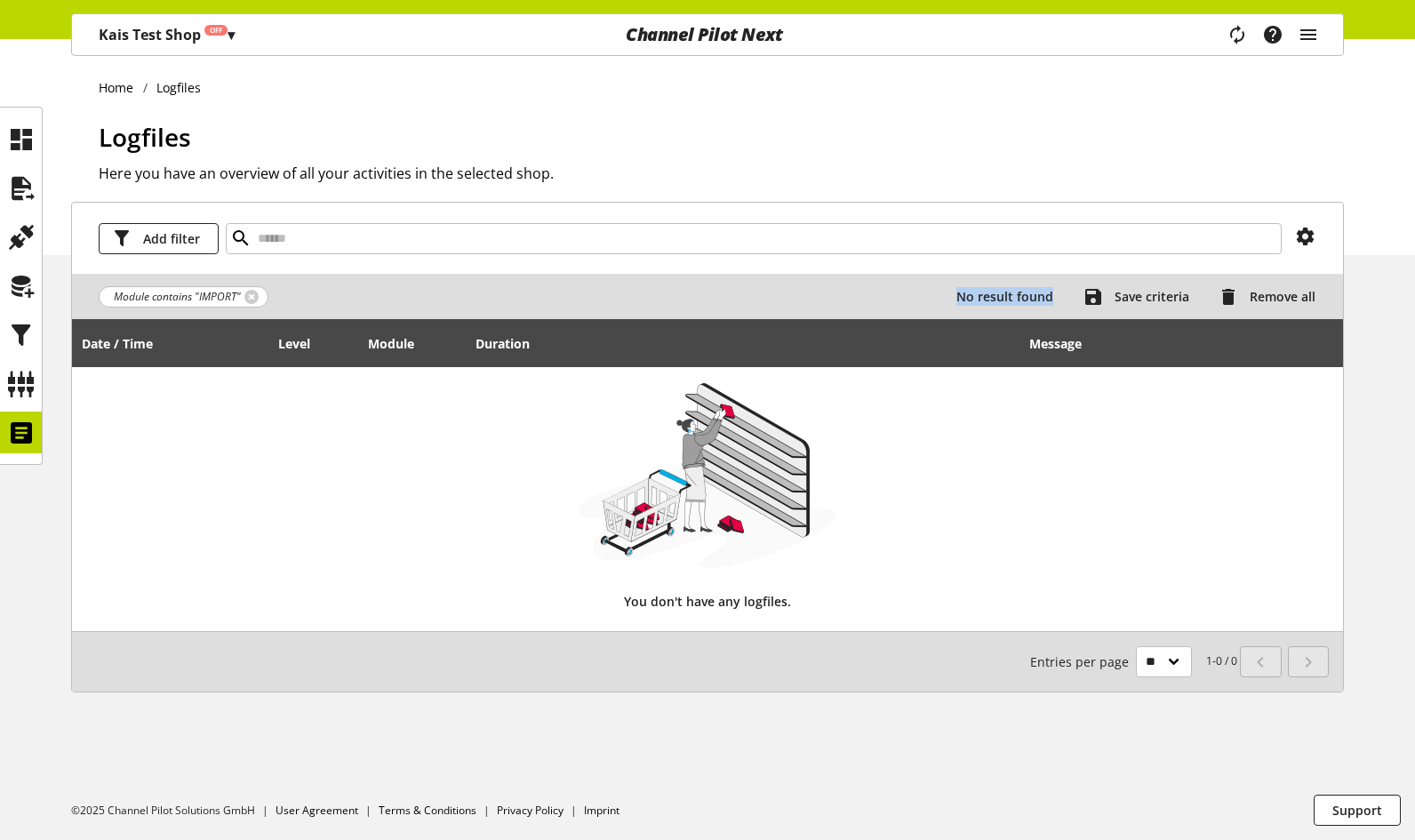
drag, startPoint x: 950, startPoint y: 292, endPoint x: 1062, endPoint y: 294, distance: 112.0
click at [1062, 294] on div "No result found Save criteria Remove all" at bounding box center [805, 296] width 1059 height 31
click at [760, 277] on div "Module contains "IMPORT" No result found Save criteria Remove all" at bounding box center [707, 296] width 1270 height 45
click at [1164, 297] on span "Save criteria" at bounding box center [1151, 296] width 74 height 18
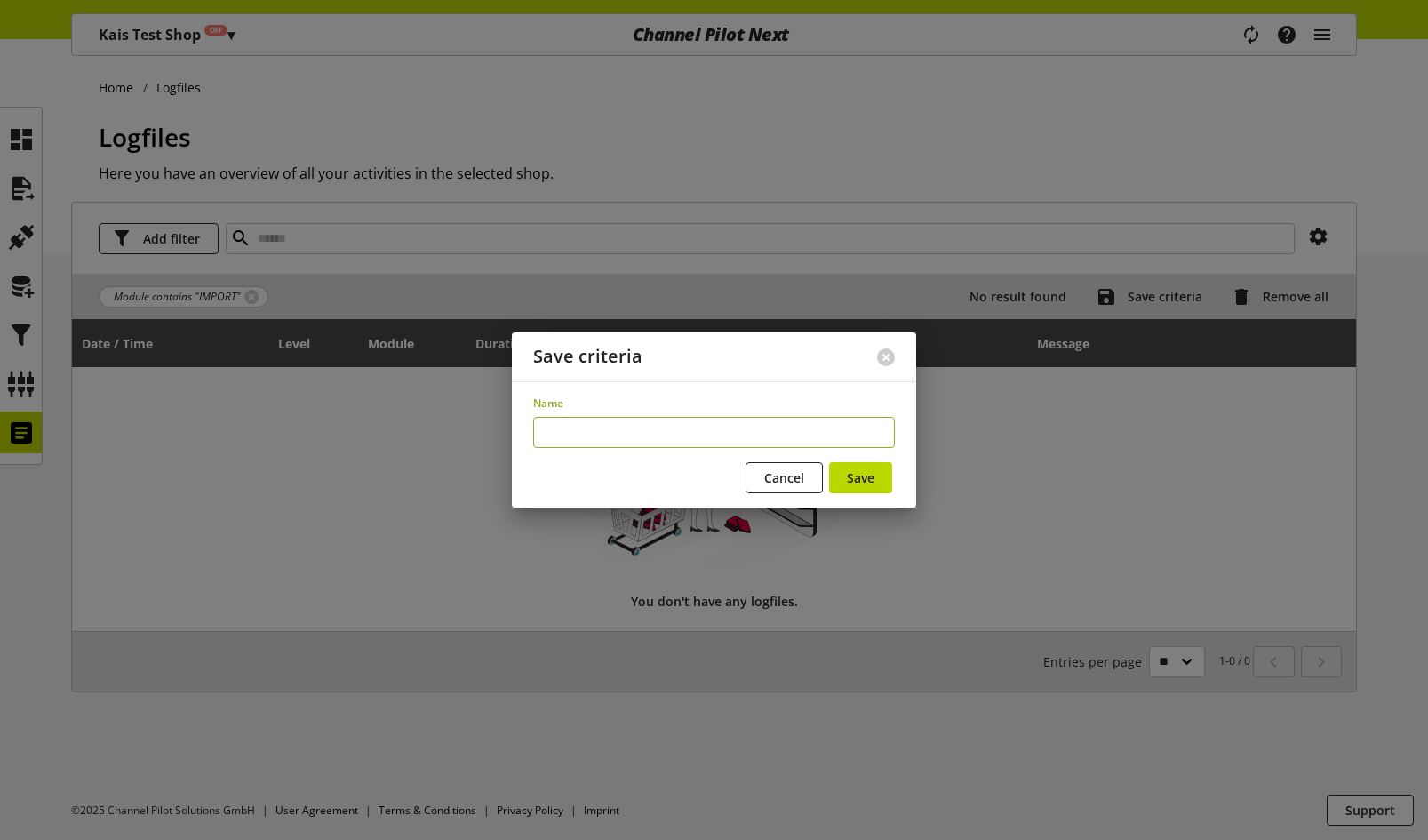
click at [739, 435] on input "text" at bounding box center [714, 432] width 362 height 31
type input "****"
click at [881, 354] on button at bounding box center [886, 357] width 17 height 17
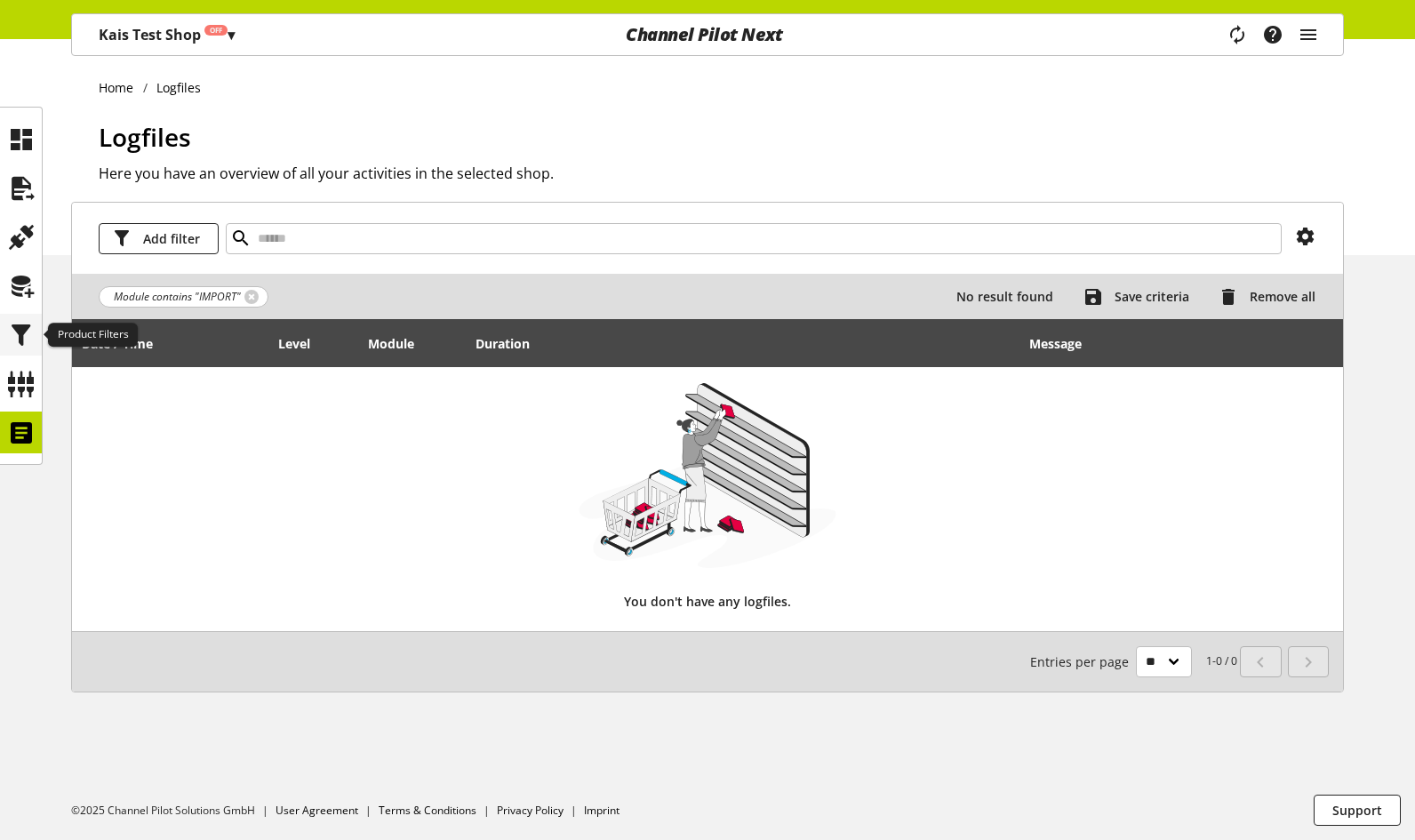
click at [28, 334] on icon at bounding box center [20, 335] width 28 height 36
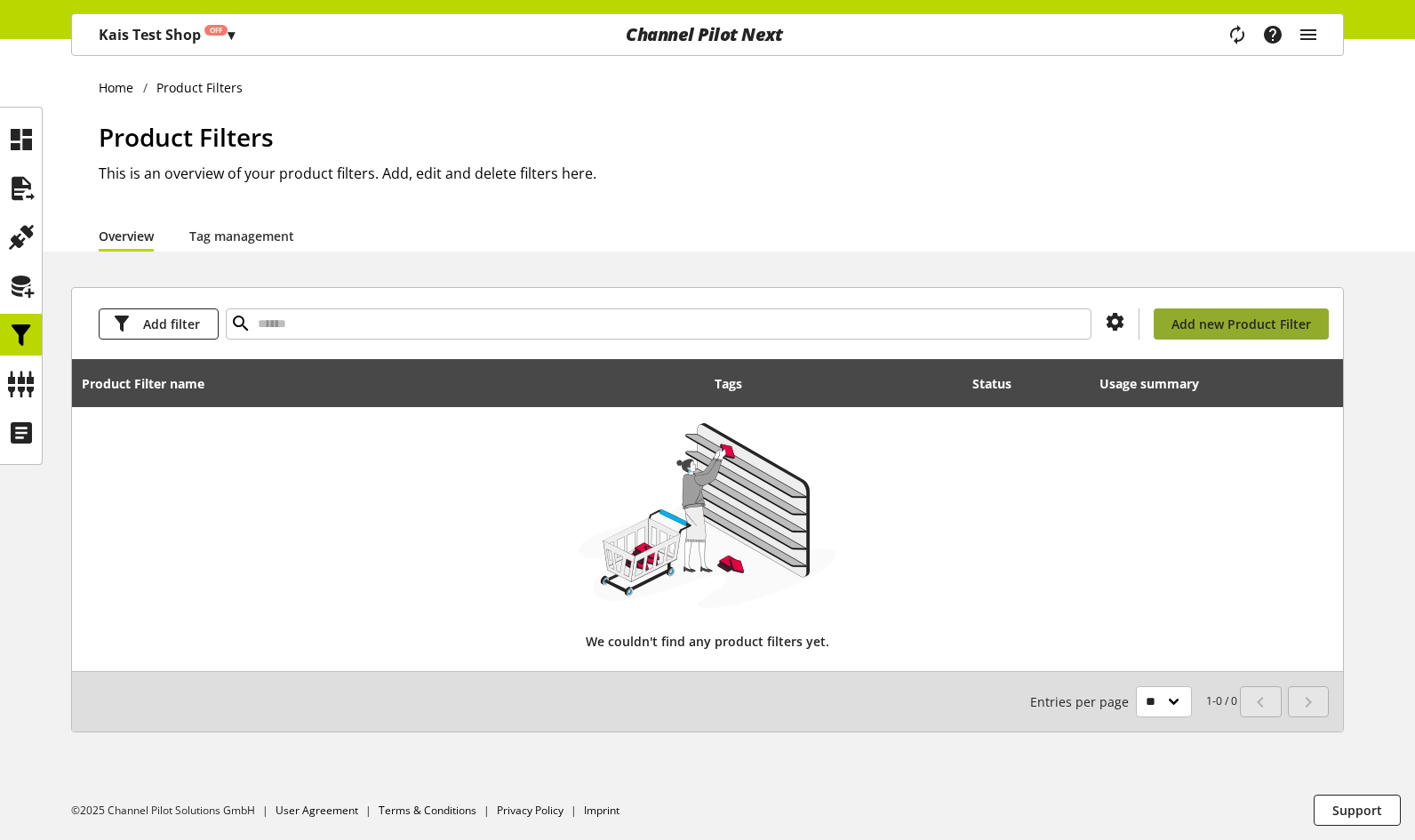
click at [1246, 320] on span "Add new Product Filter" at bounding box center [1240, 323] width 140 height 18
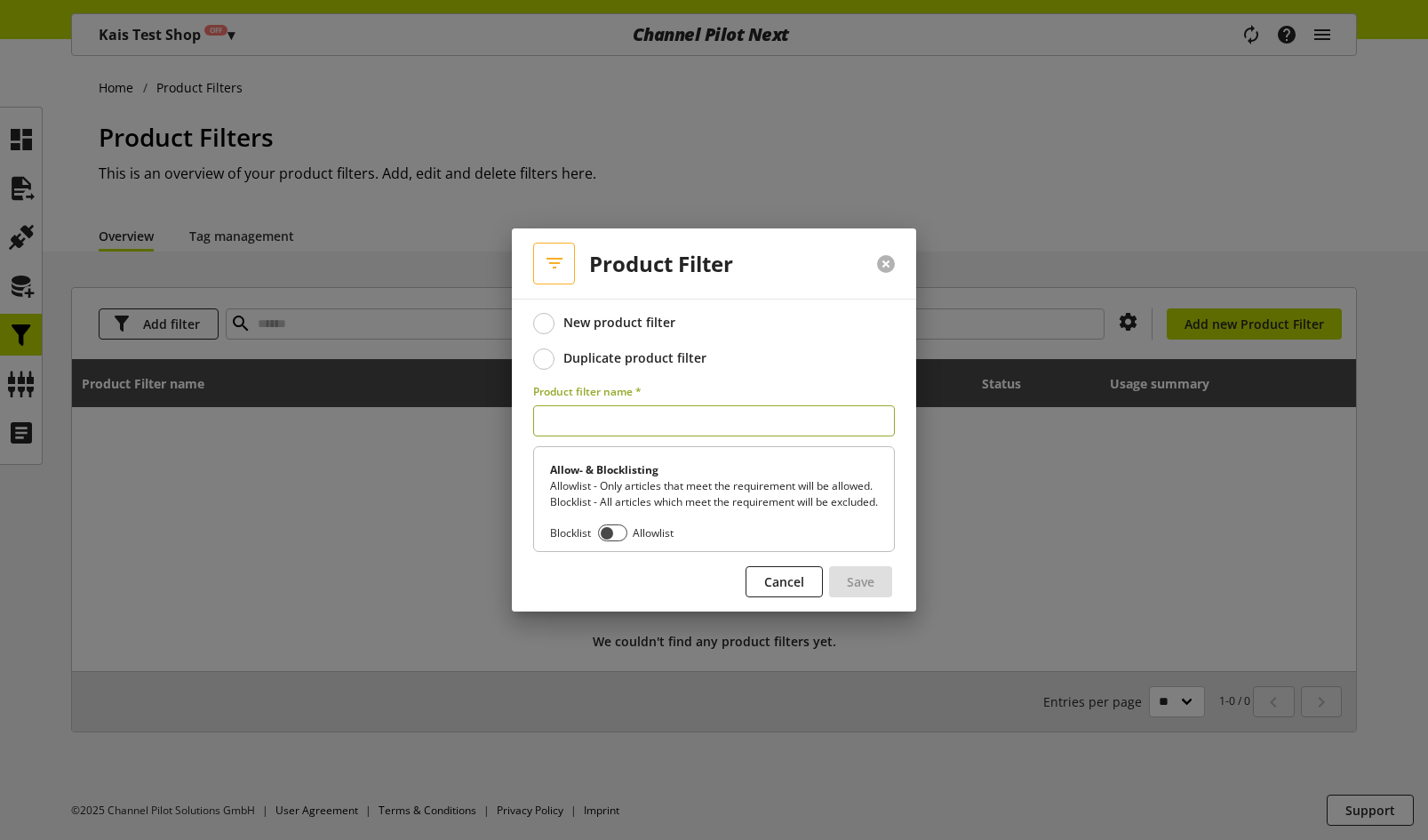
click at [885, 255] on button at bounding box center [886, 263] width 17 height 17
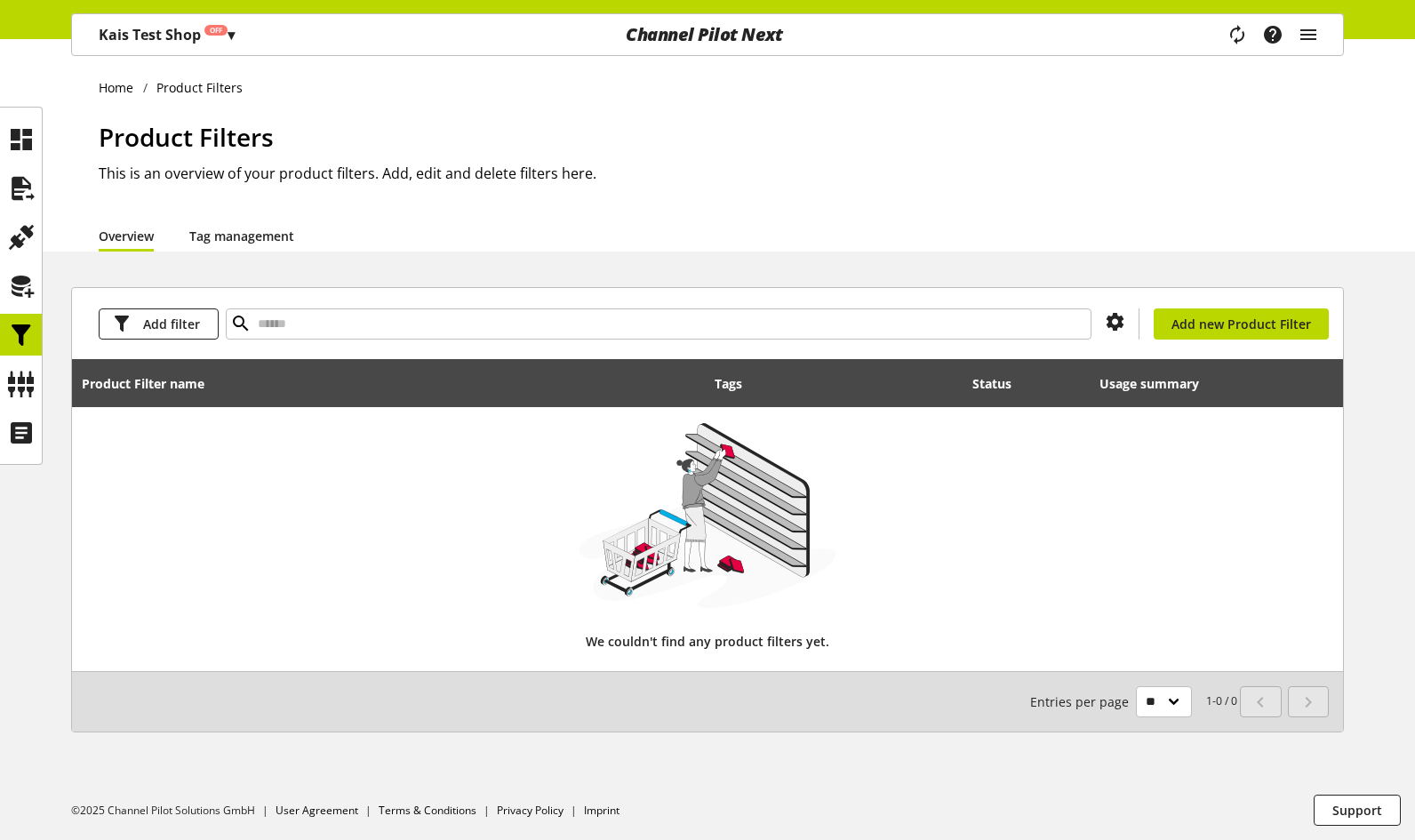
click at [218, 228] on link "Tag management" at bounding box center [241, 235] width 105 height 18
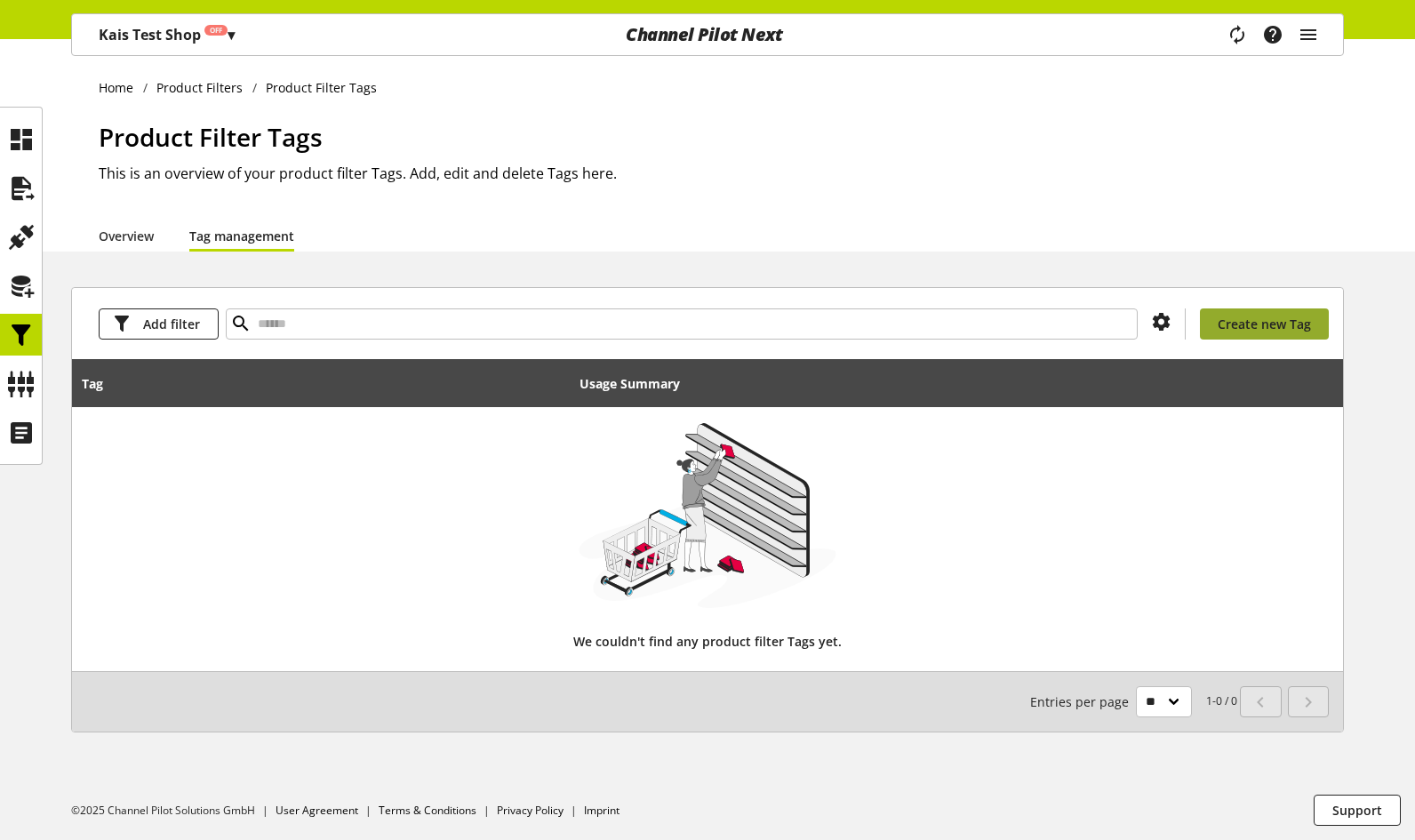
click at [1265, 321] on span "Create new Tag" at bounding box center [1264, 323] width 94 height 18
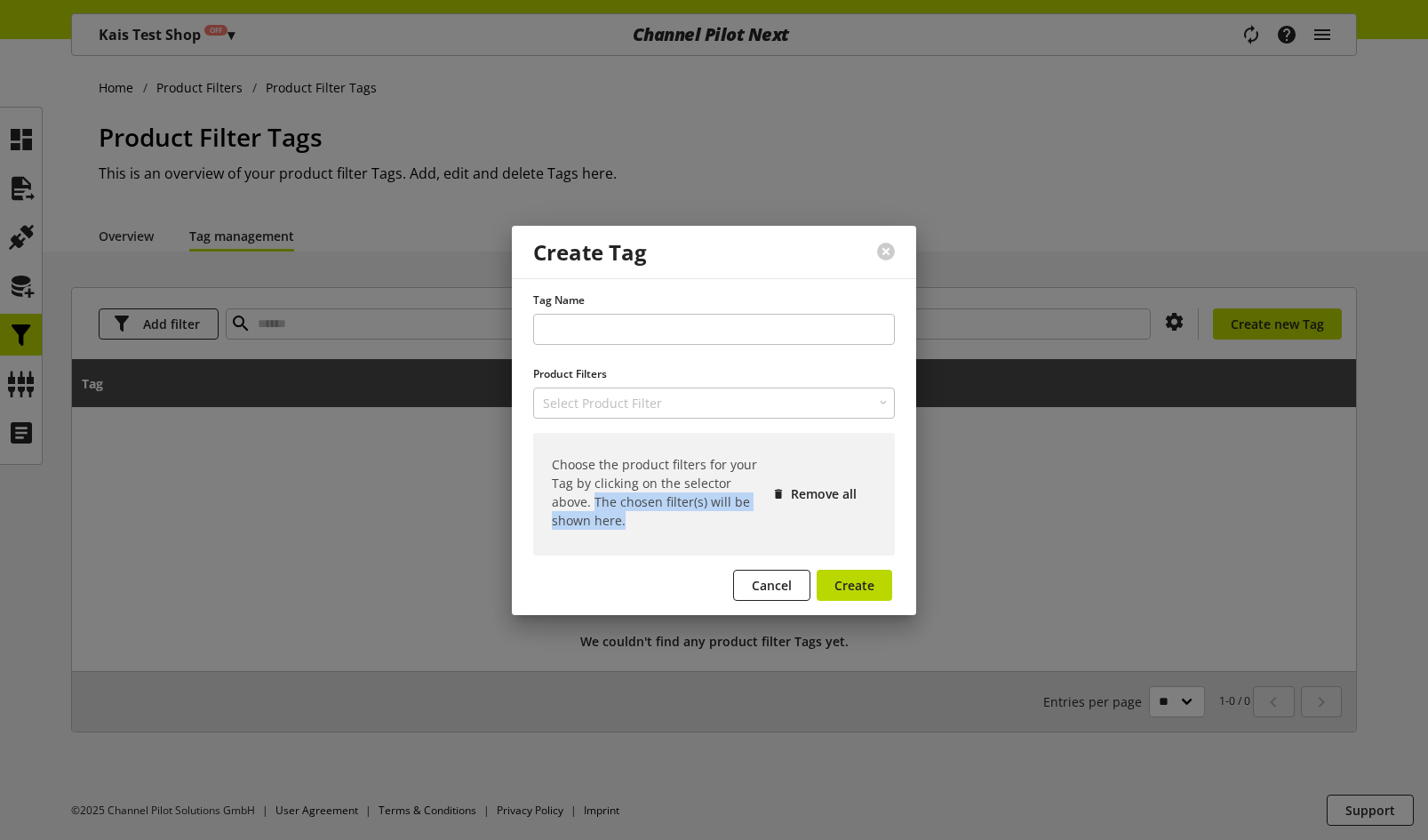
drag, startPoint x: 592, startPoint y: 496, endPoint x: 630, endPoint y: 517, distance: 43.4
click at [630, 517] on p "Choose the product filters for your Tag by clicking on the selector above. The …" at bounding box center [656, 492] width 209 height 74
click at [599, 500] on p "Choose the product filters for your Tag by clicking on the selector above. The …" at bounding box center [656, 492] width 209 height 74
click at [642, 512] on p "Choose the product filters for your Tag by clicking on the selector above. The …" at bounding box center [656, 492] width 209 height 74
drag, startPoint x: 637, startPoint y: 523, endPoint x: 497, endPoint y: 457, distance: 154.8
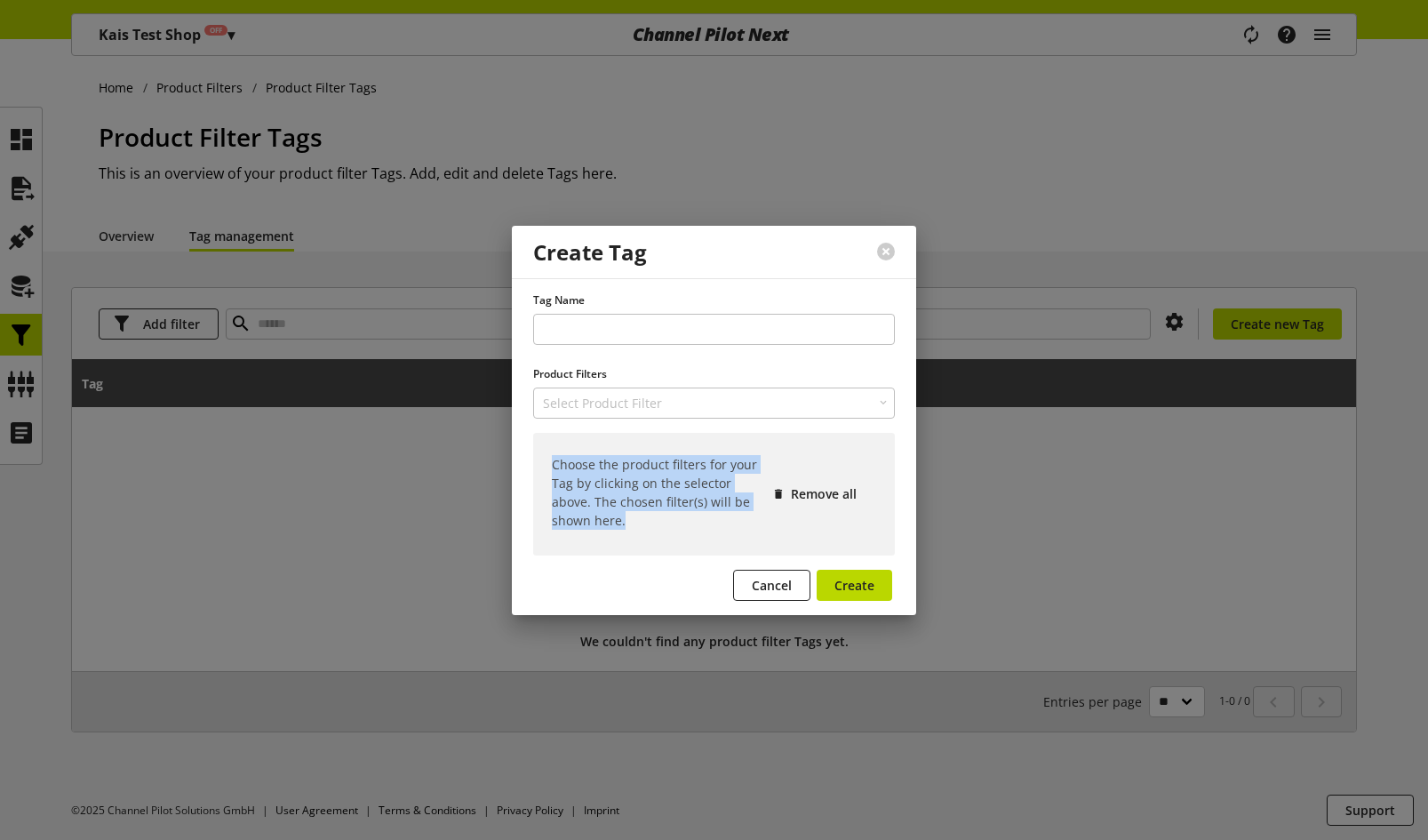
click at [517, 452] on div "Tag Name Product Filters Select Product Filter No options available Choose the …" at bounding box center [714, 446] width 404 height 337
click at [888, 249] on button at bounding box center [886, 251] width 17 height 17
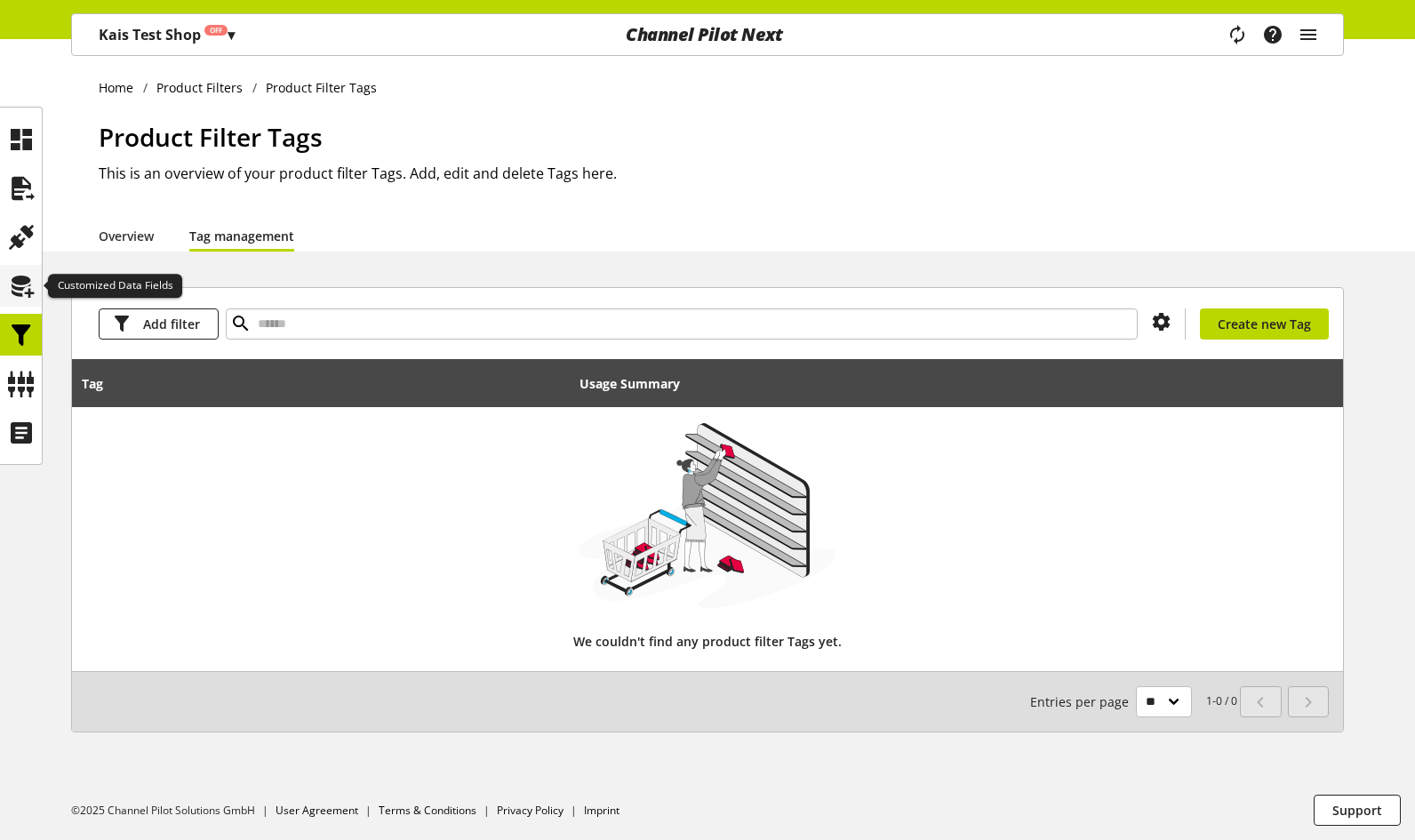
click at [21, 280] on icon at bounding box center [20, 285] width 28 height 36
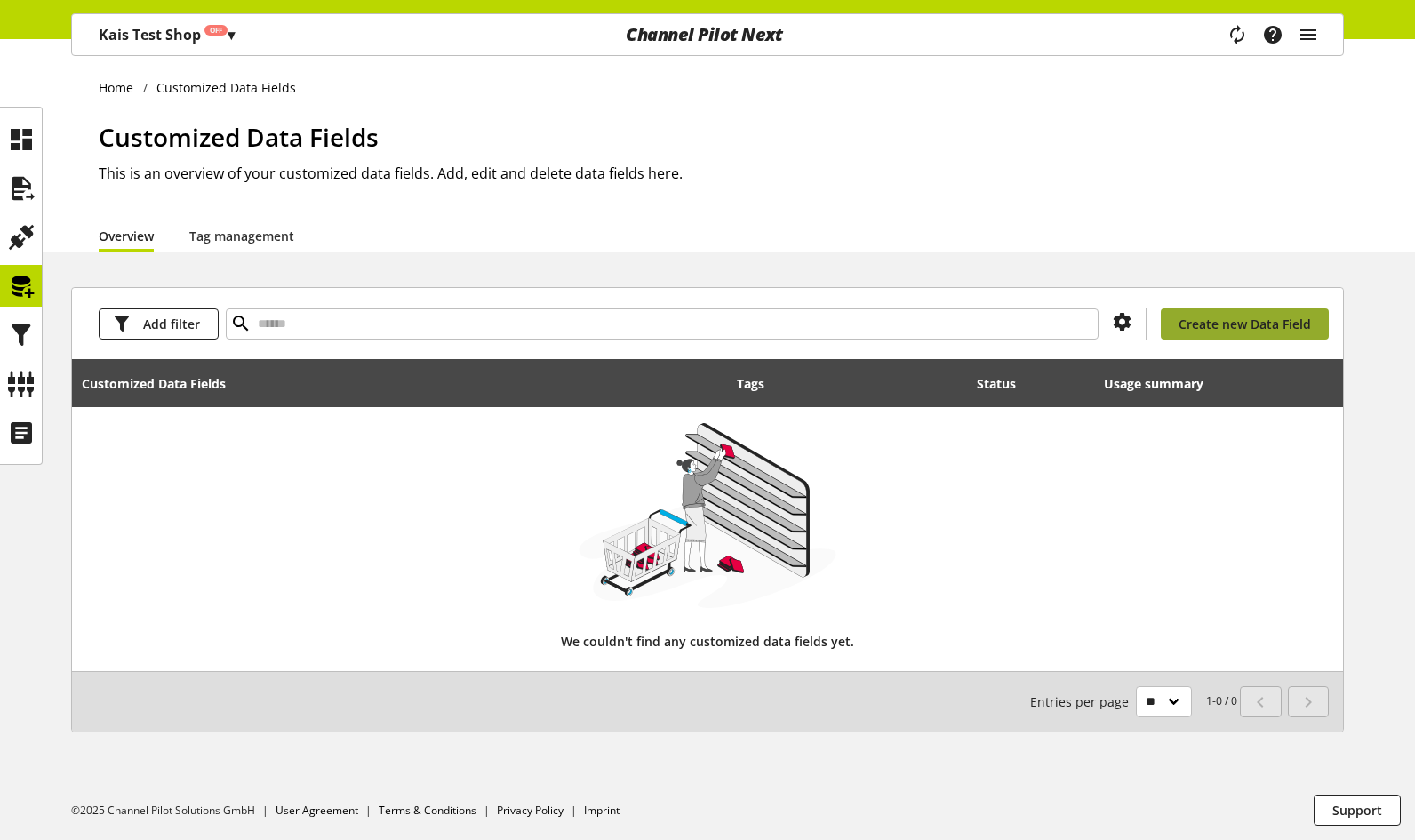
click at [1284, 325] on span "Create new Data Field" at bounding box center [1244, 323] width 132 height 18
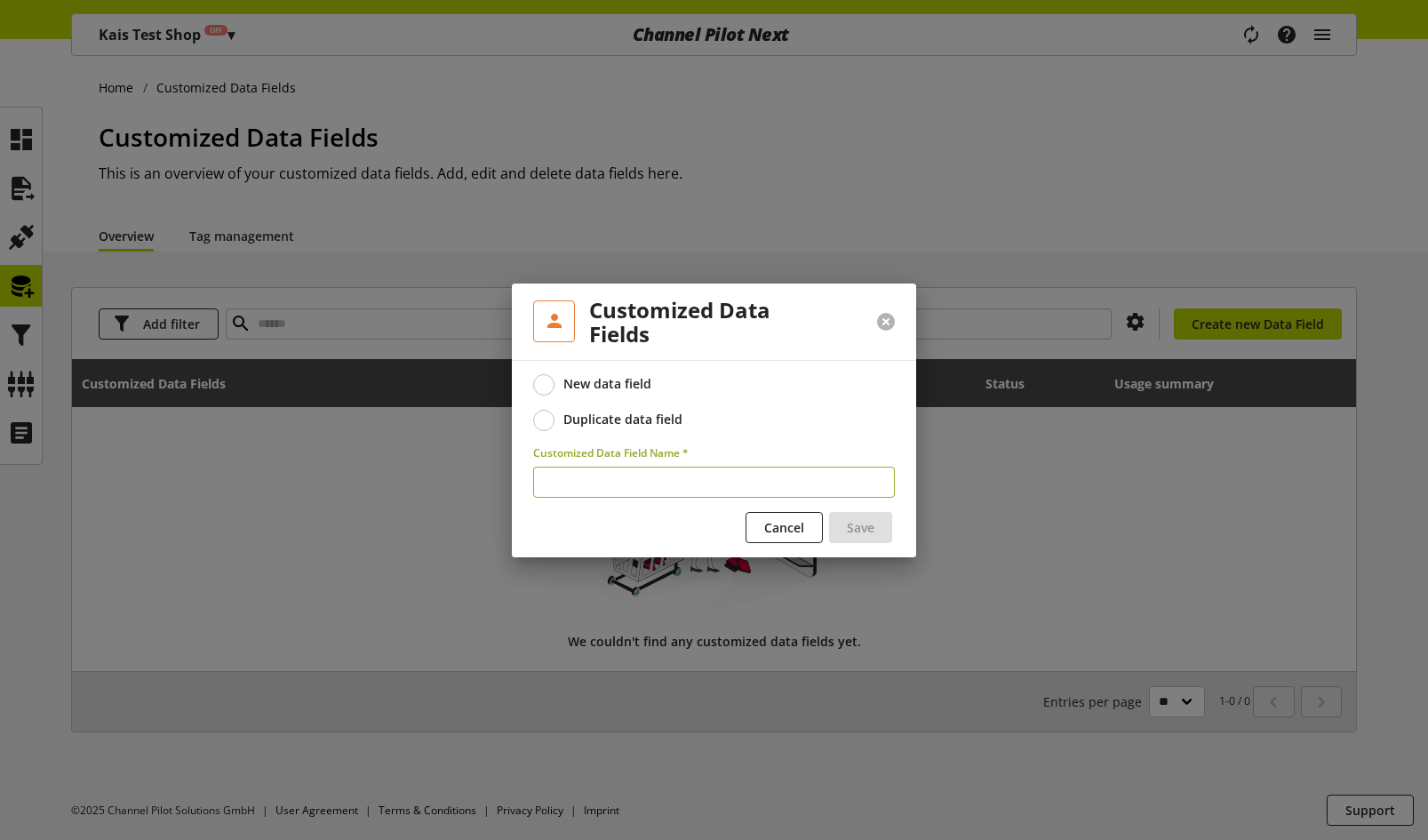
click at [880, 320] on button at bounding box center [886, 321] width 17 height 17
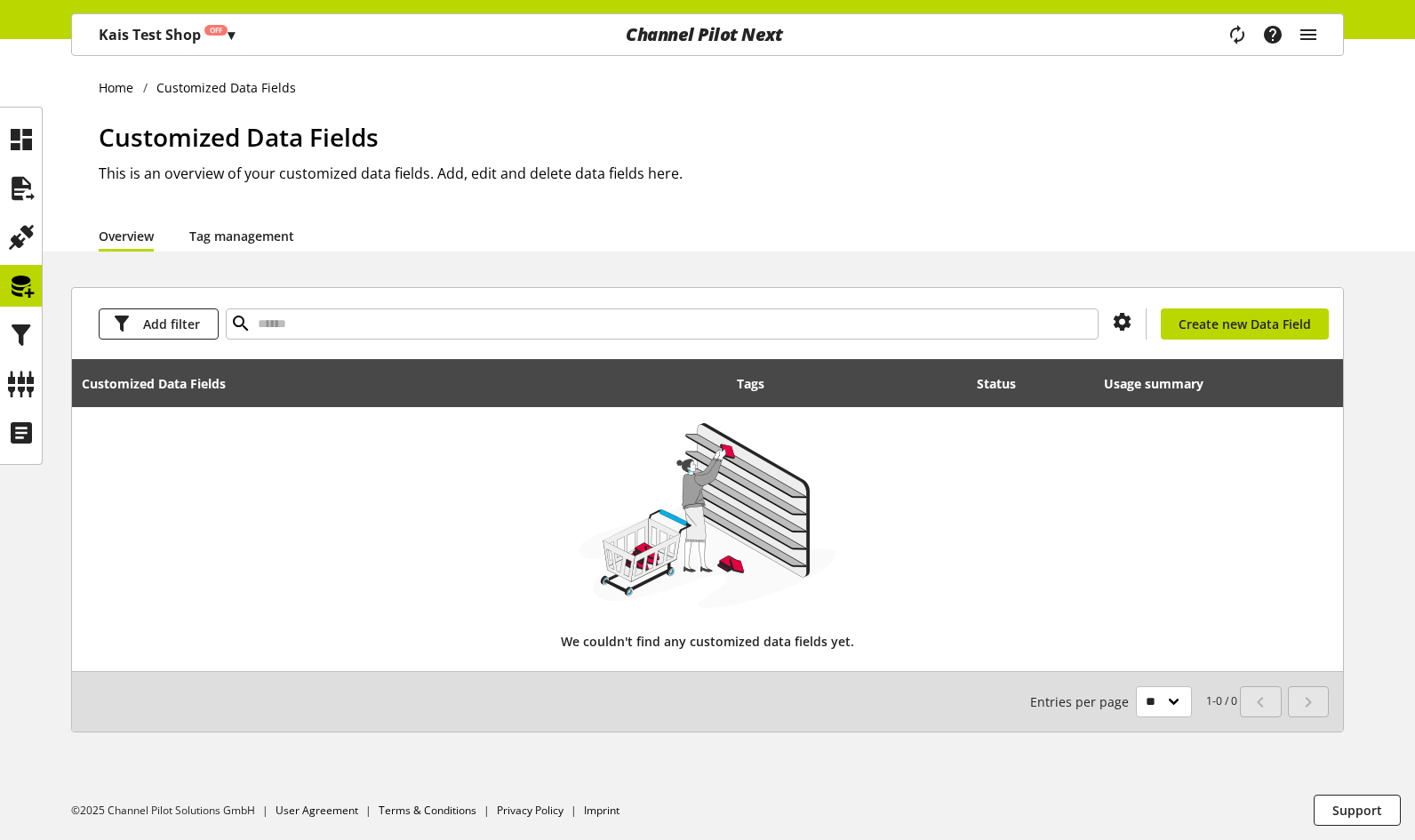
click at [277, 236] on link "Tag management" at bounding box center [241, 235] width 105 height 18
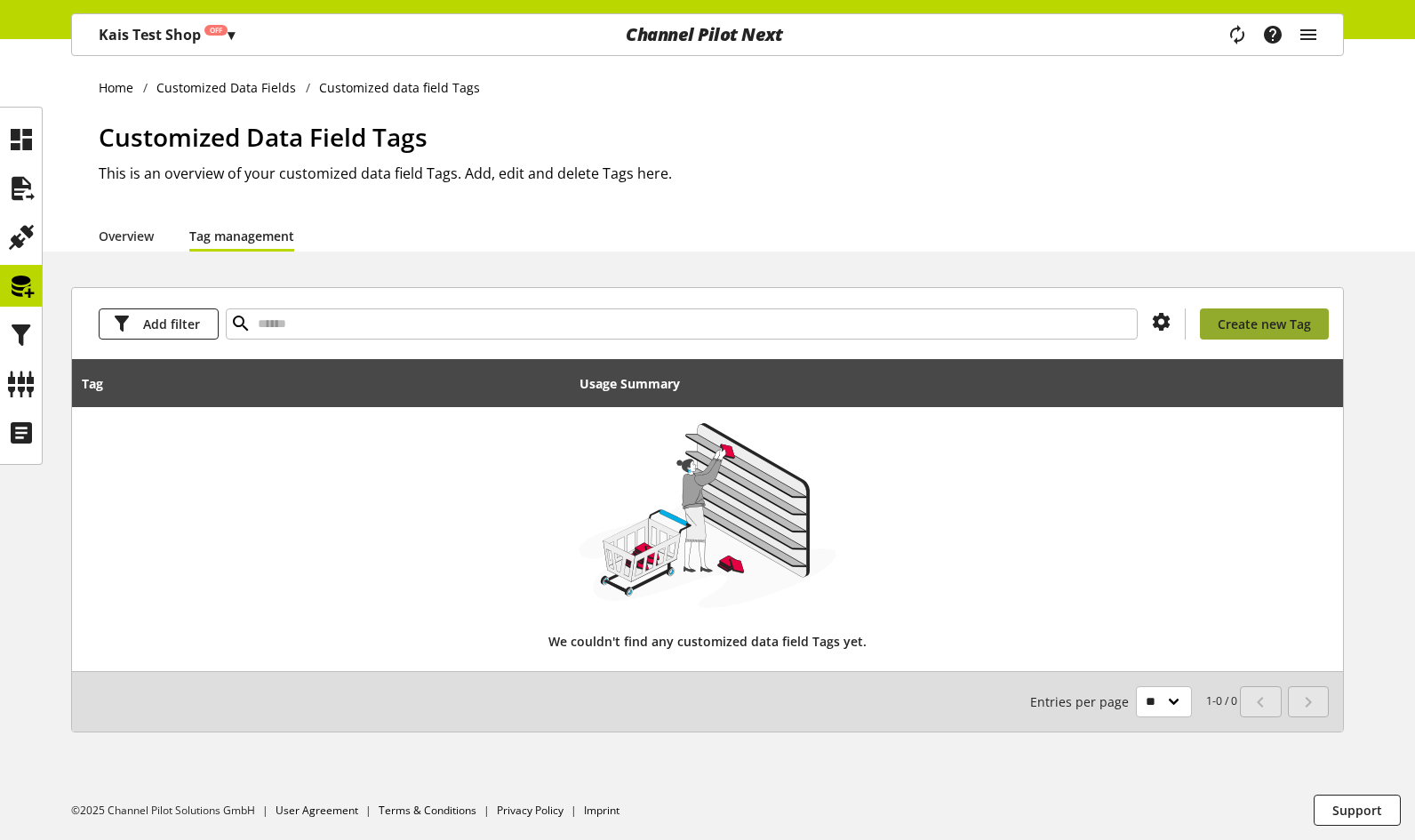
click at [1256, 321] on span "Create new Tag" at bounding box center [1264, 323] width 94 height 18
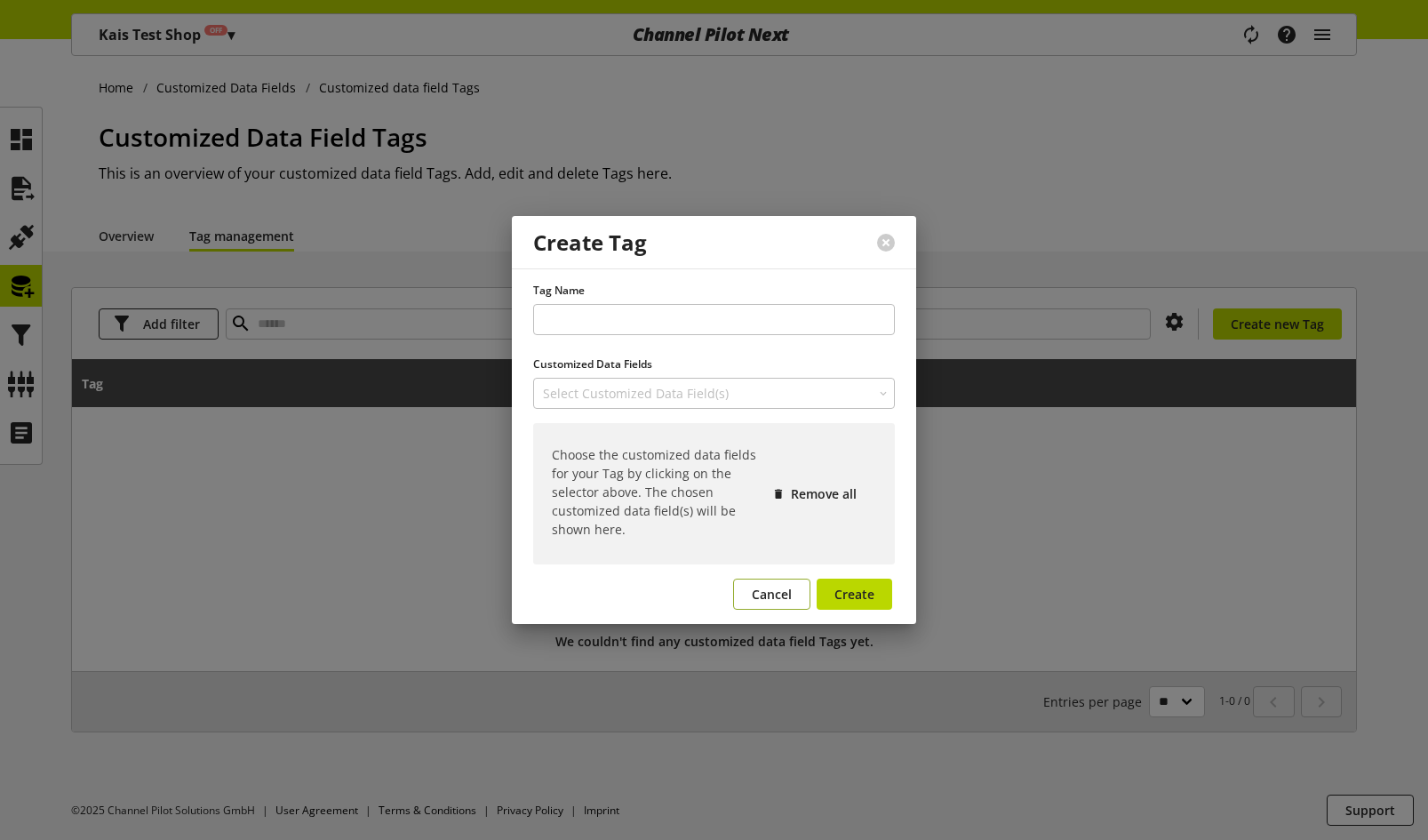
click at [783, 598] on span "Cancel" at bounding box center [771, 593] width 40 height 18
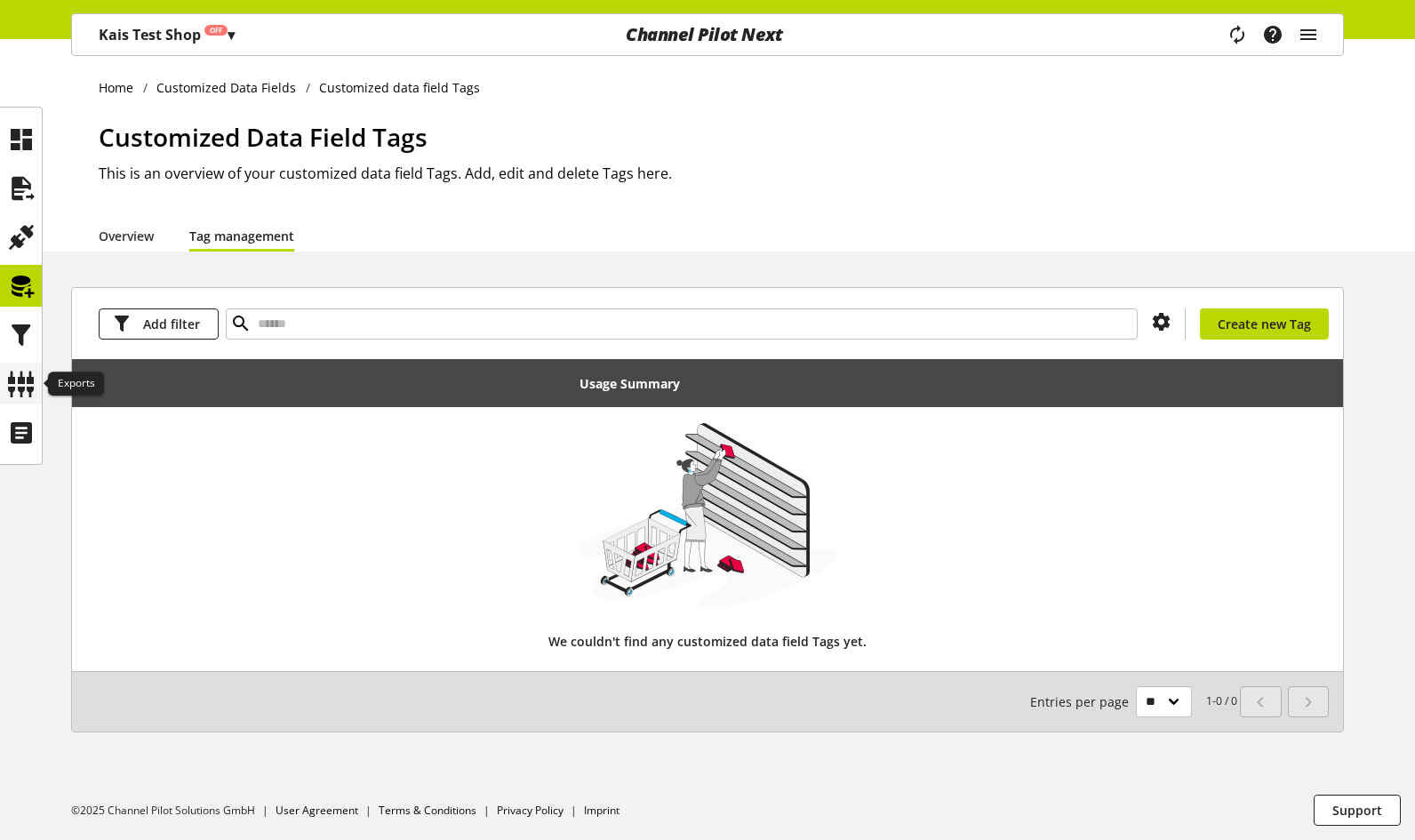
click at [12, 379] on icon at bounding box center [20, 384] width 28 height 36
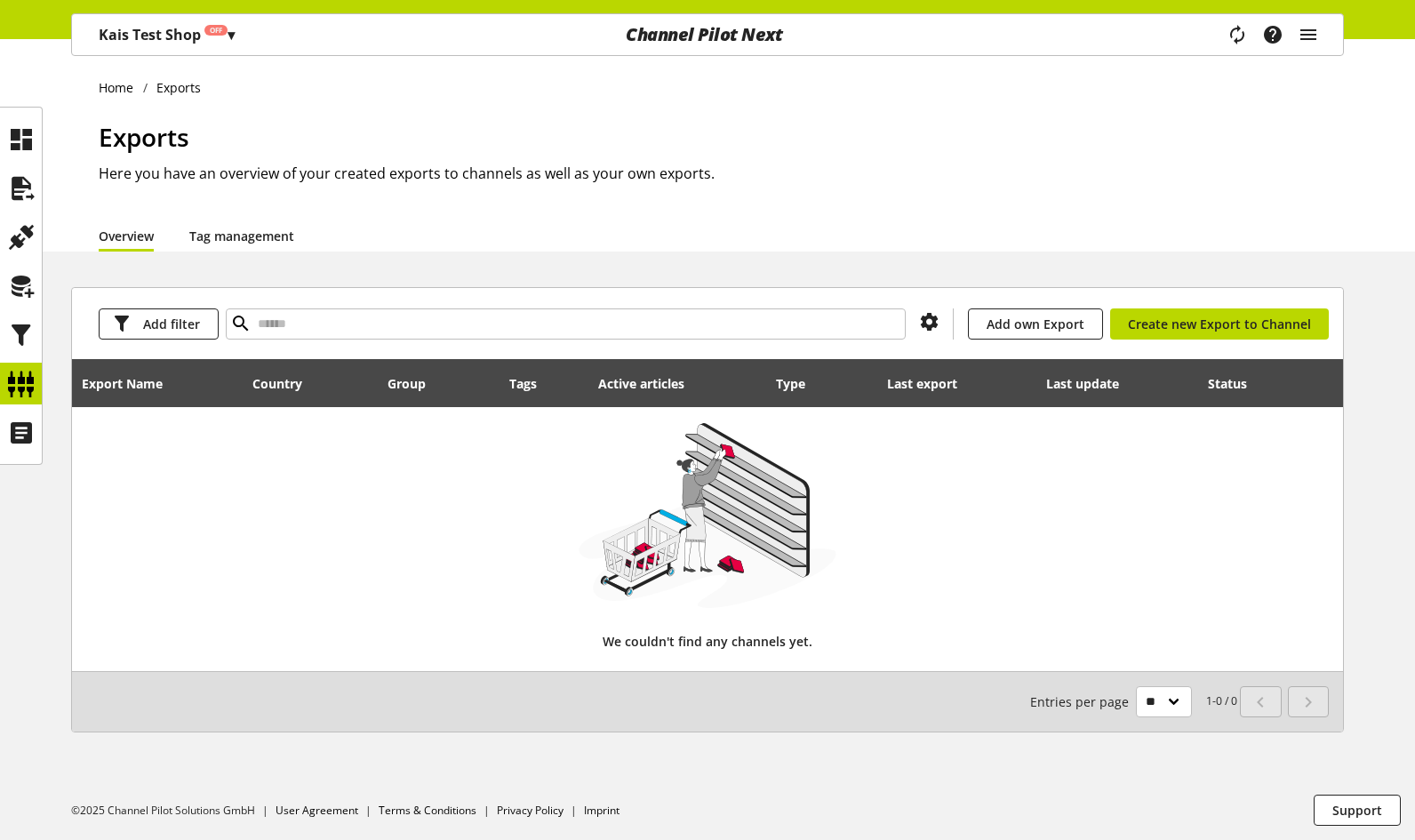
click at [260, 236] on link "Tag management" at bounding box center [241, 235] width 105 height 18
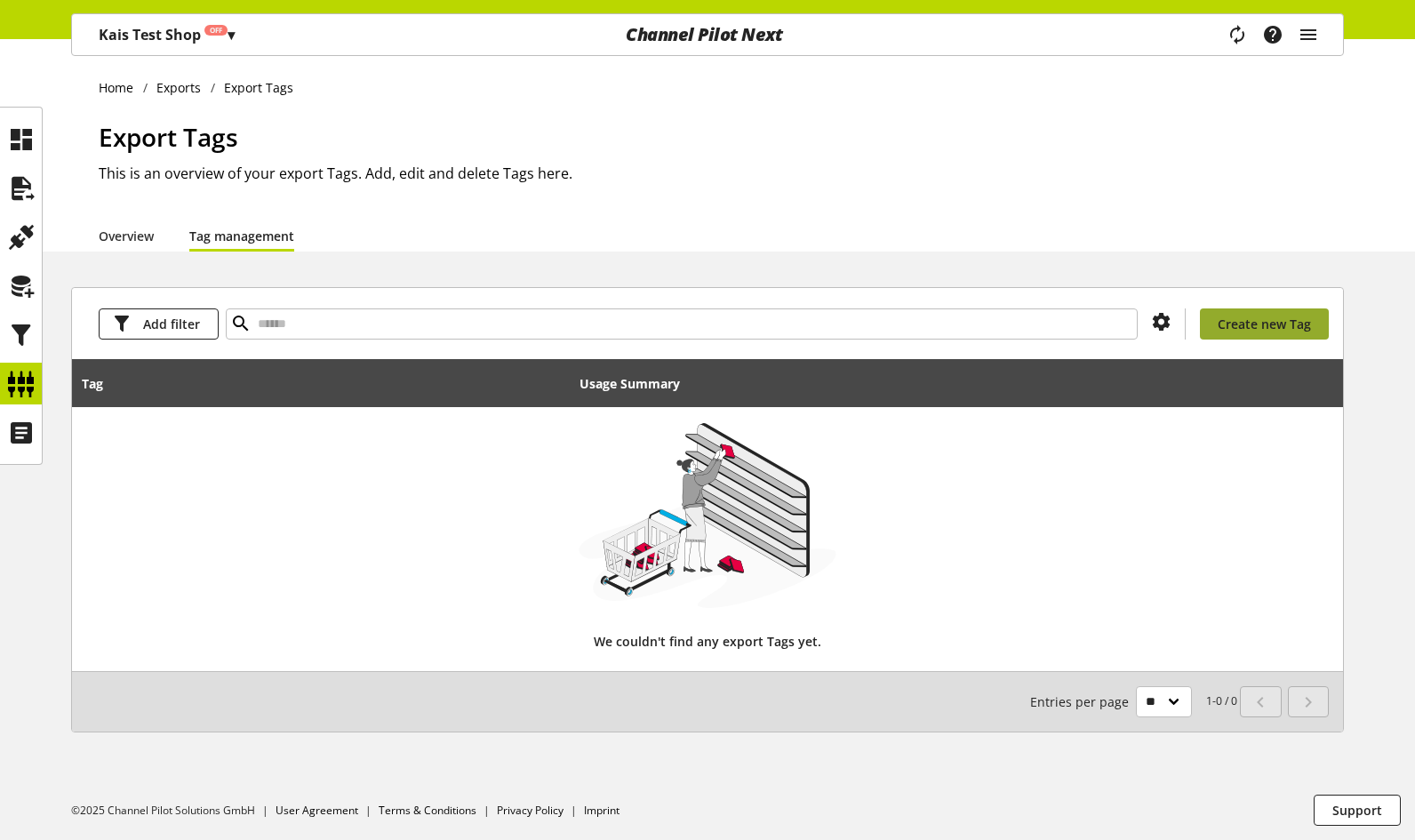
click at [1244, 312] on link "Create new Tag" at bounding box center [1265, 324] width 129 height 31
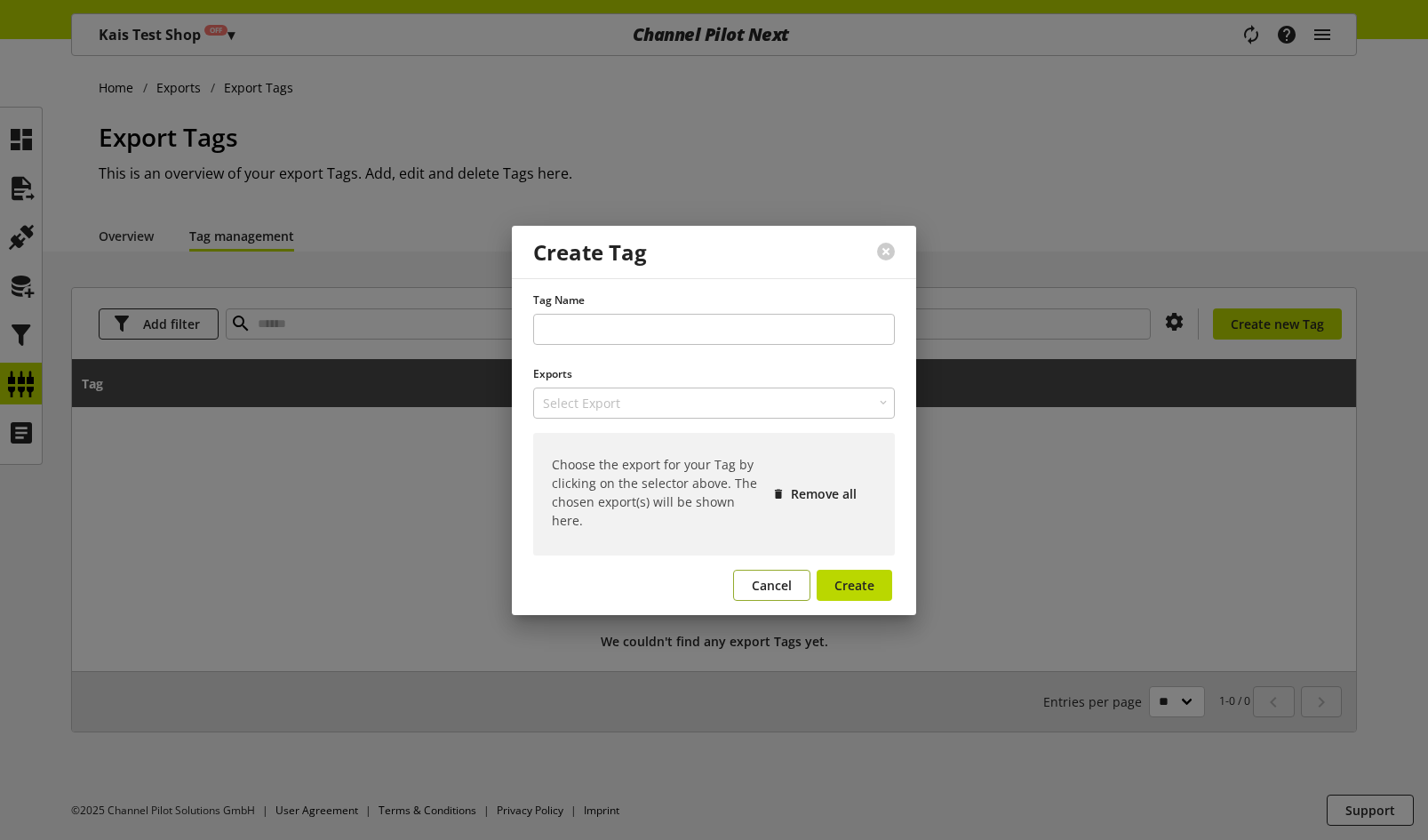
click at [756, 584] on span "Cancel" at bounding box center [771, 584] width 40 height 18
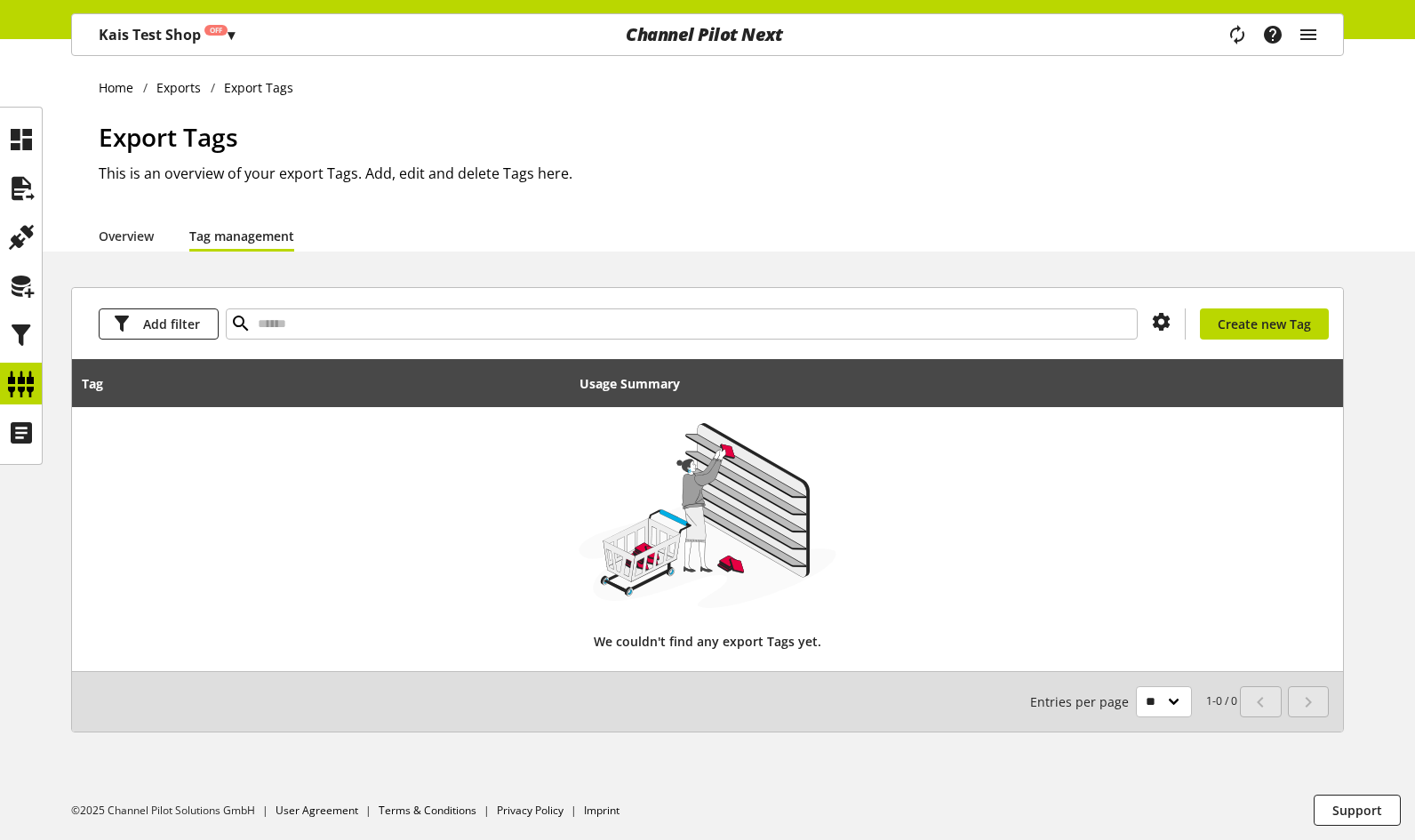
click at [807, 211] on div "Export Tags This is an overview of your export Tags. Add, edit and delete Tags …" at bounding box center [721, 169] width 1245 height 101
click at [975, 141] on h1 "Export Tags" at bounding box center [721, 137] width 1245 height 38
click at [17, 432] on icon at bounding box center [20, 432] width 28 height 36
